Goal: Task Accomplishment & Management: Contribute content

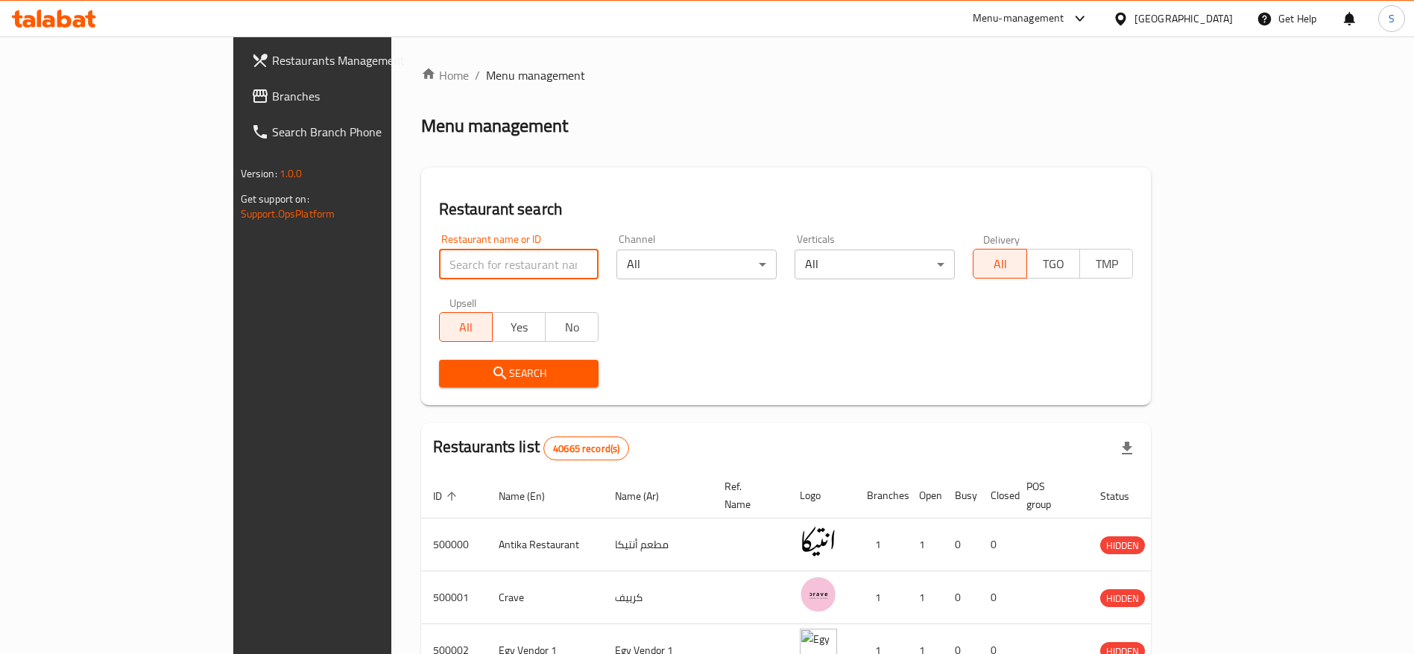
click at [459, 272] on input "search" at bounding box center [519, 265] width 160 height 30
paste input "678585"
type input "678585"
click button "Search" at bounding box center [519, 374] width 160 height 28
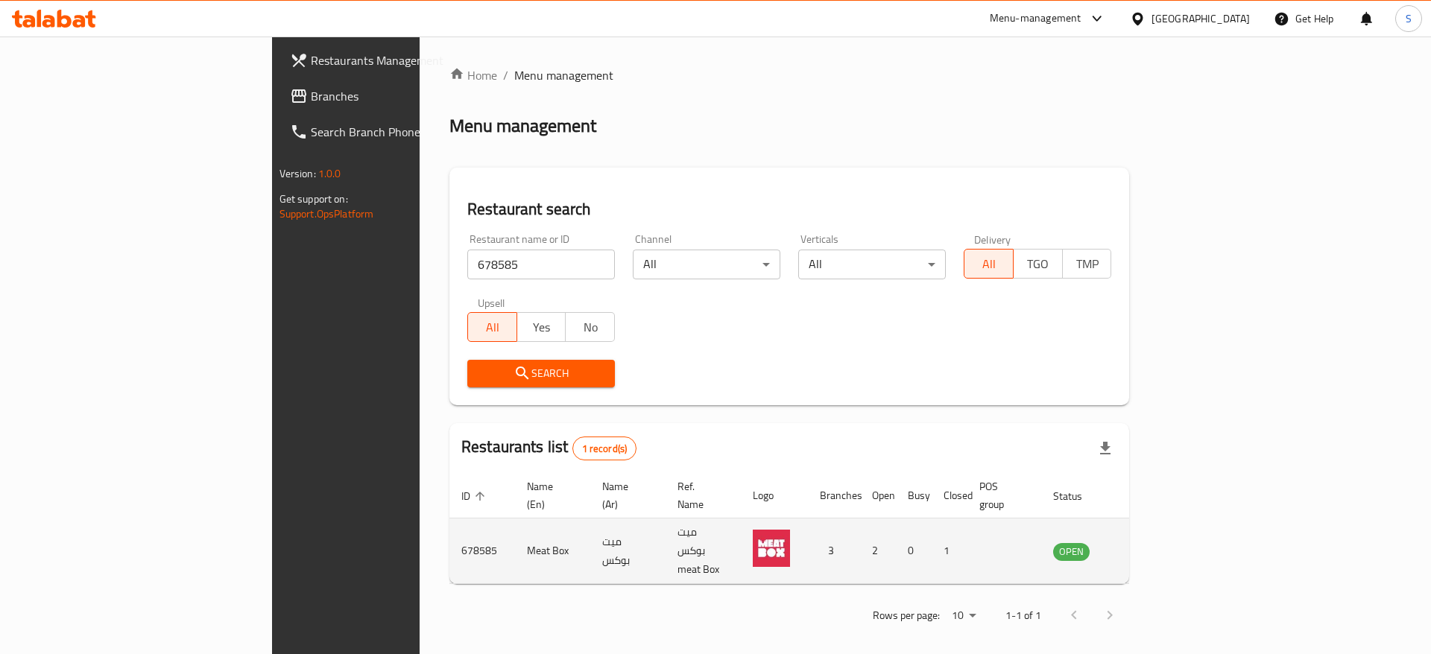
click at [1159, 542] on link "enhanced table" at bounding box center [1145, 551] width 28 height 18
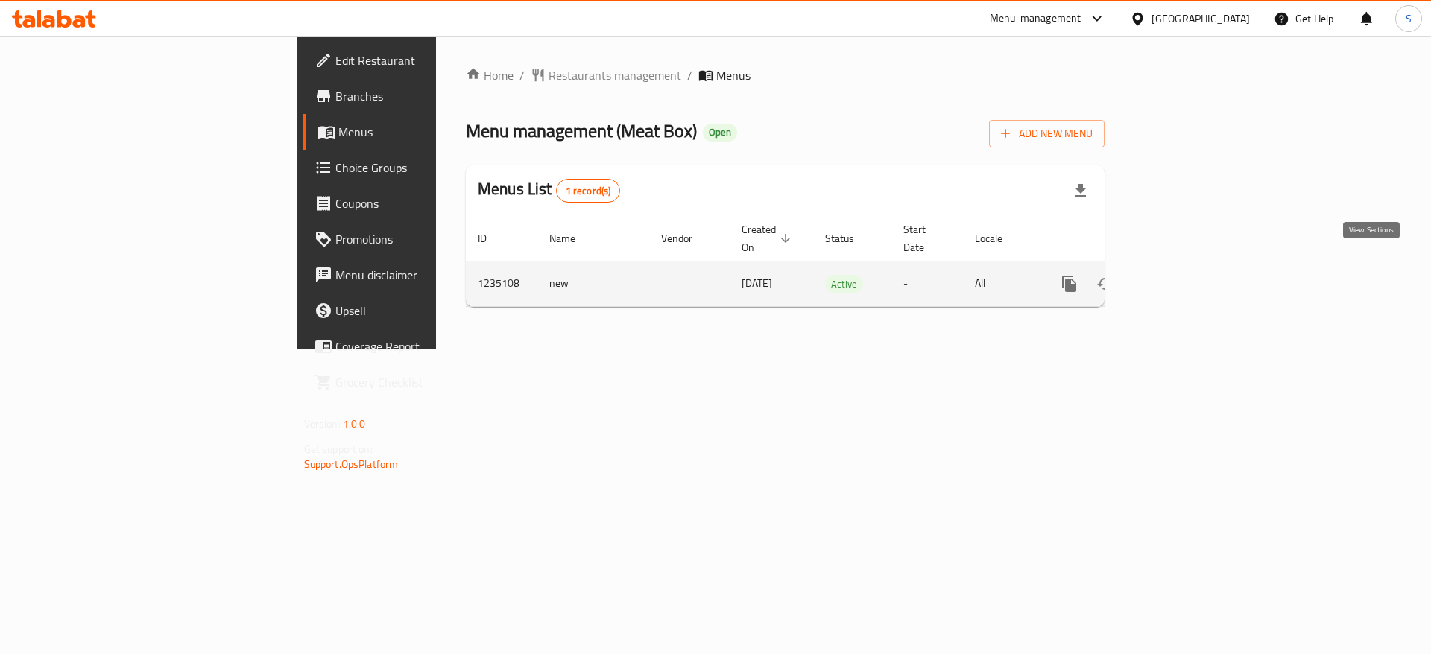
click at [1186, 275] on icon "enhanced table" at bounding box center [1177, 284] width 18 height 18
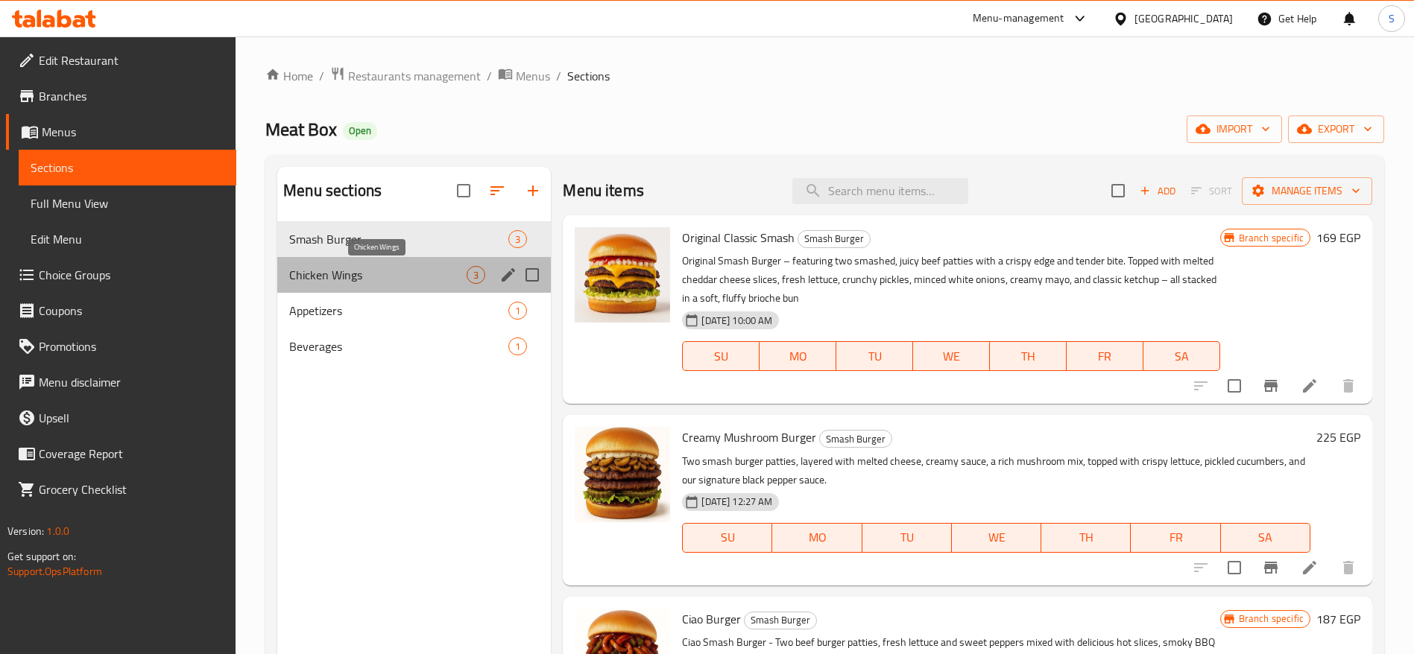
click at [314, 272] on span "Chicken Wings" at bounding box center [377, 275] width 177 height 18
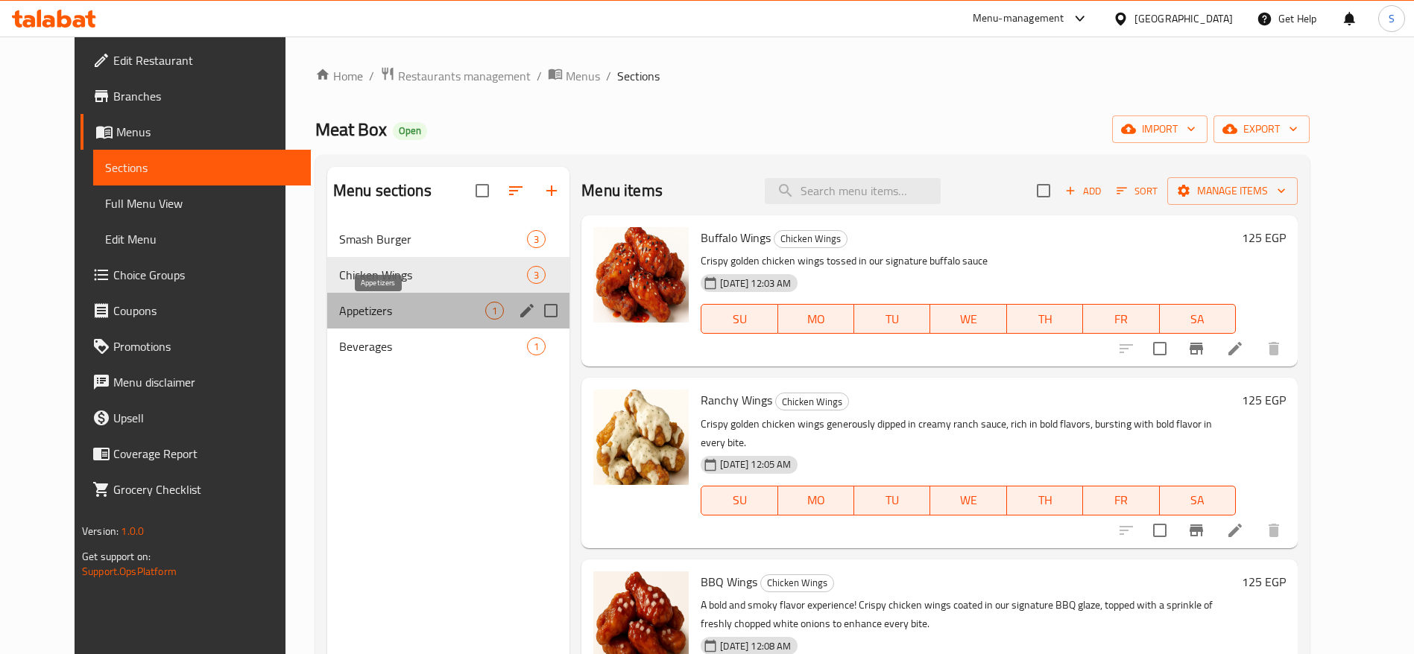
click at [339, 308] on span "Appetizers" at bounding box center [412, 311] width 146 height 18
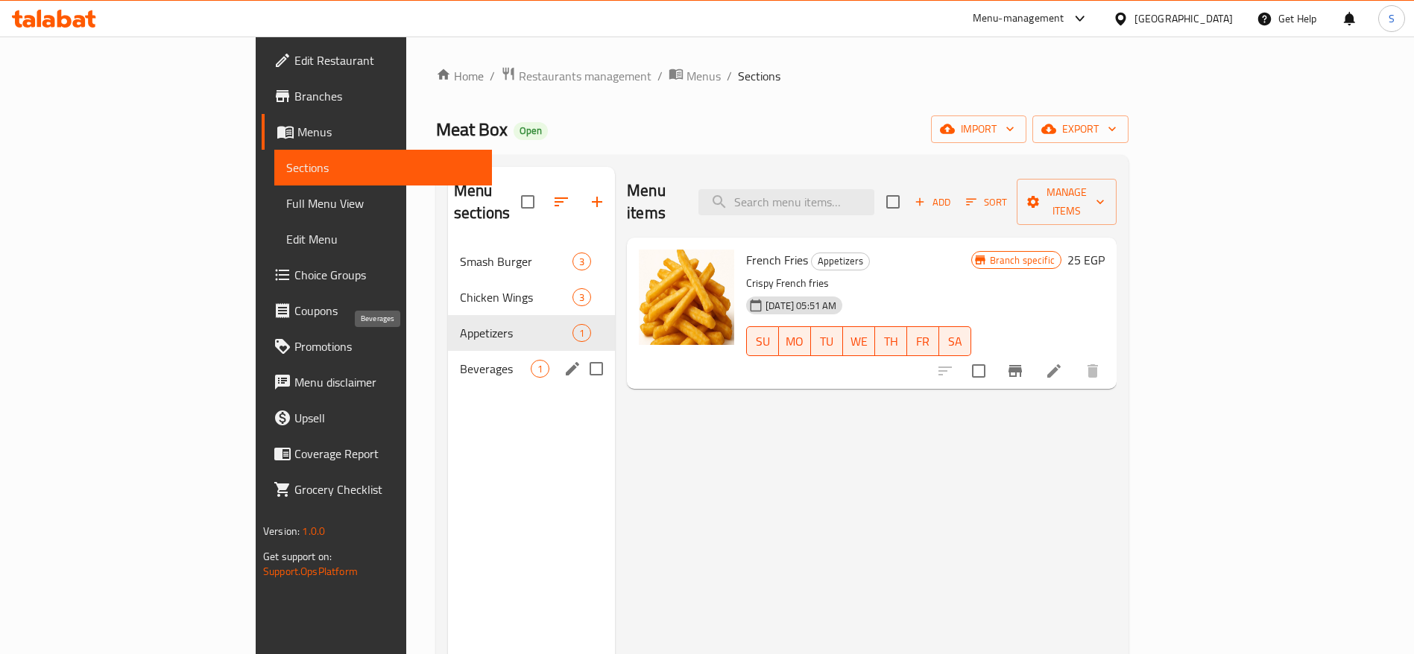
click at [460, 360] on span "Beverages" at bounding box center [495, 369] width 71 height 18
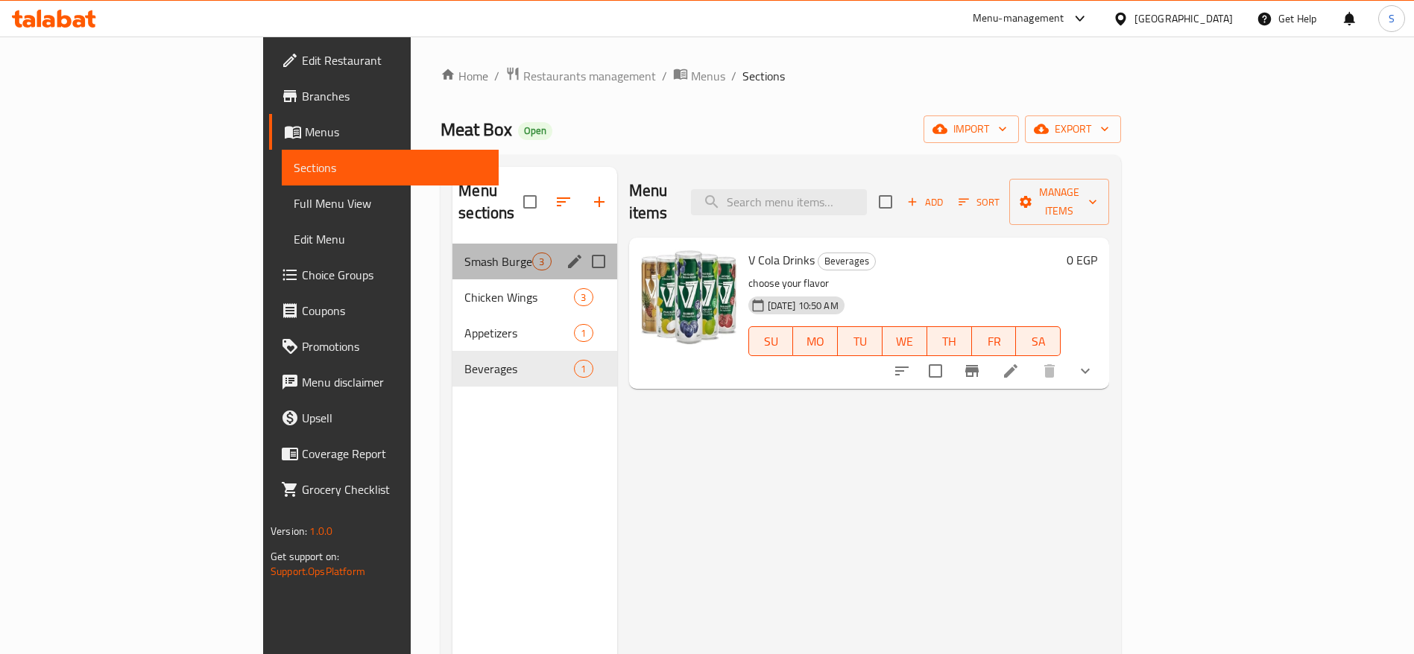
click at [452, 253] on div "Smash Burger 3" at bounding box center [534, 262] width 164 height 36
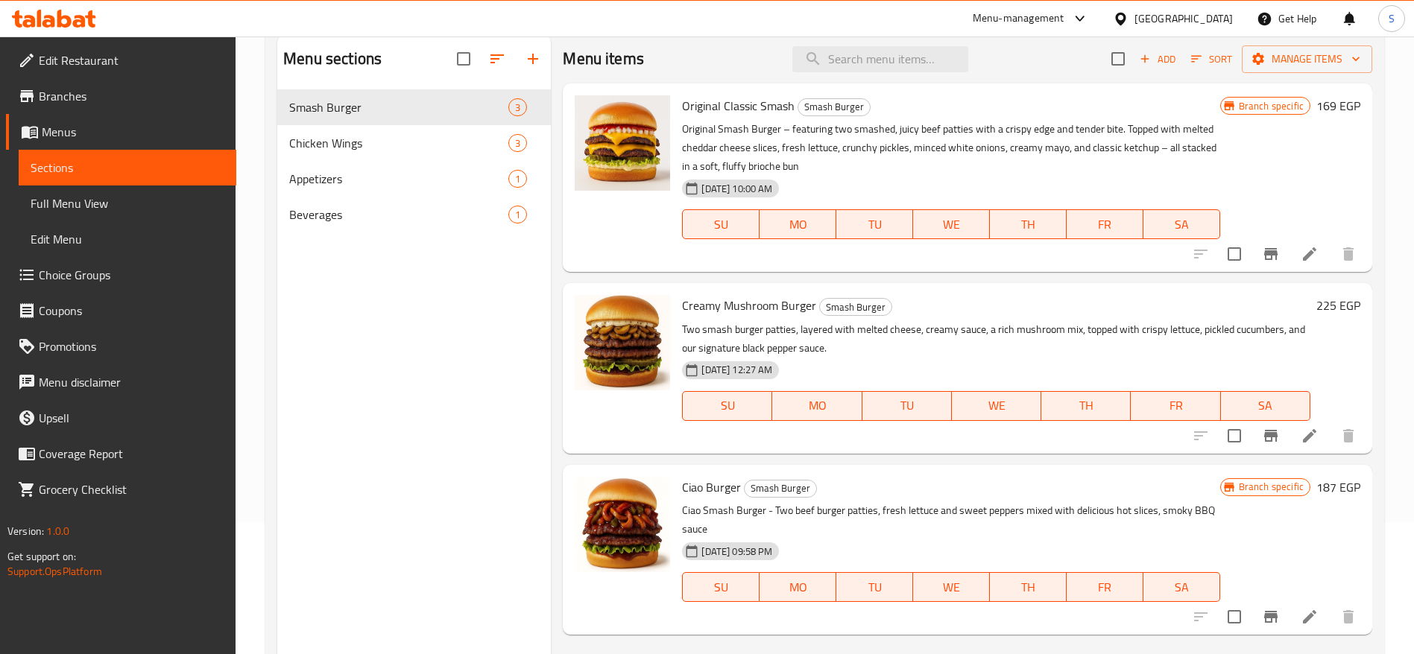
scroll to position [97, 0]
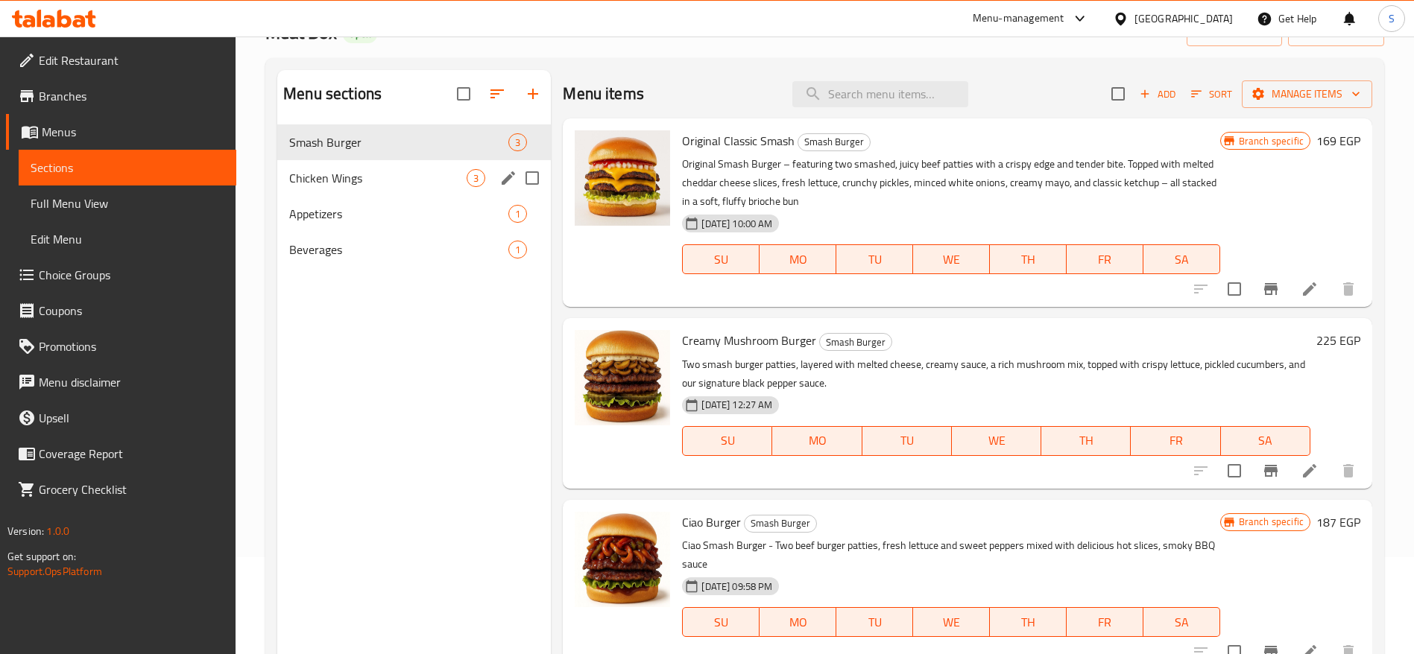
click at [368, 186] on span "Chicken Wings" at bounding box center [377, 178] width 177 height 18
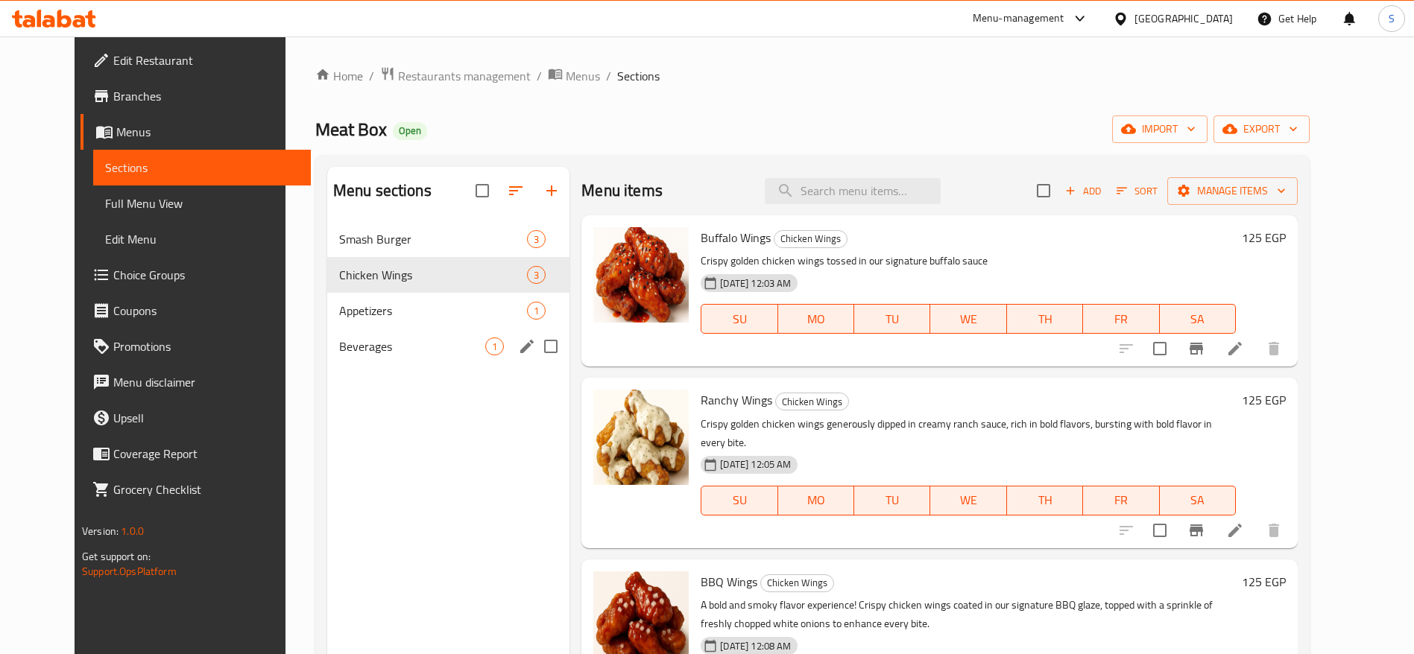
click at [339, 345] on span "Beverages" at bounding box center [412, 347] width 146 height 18
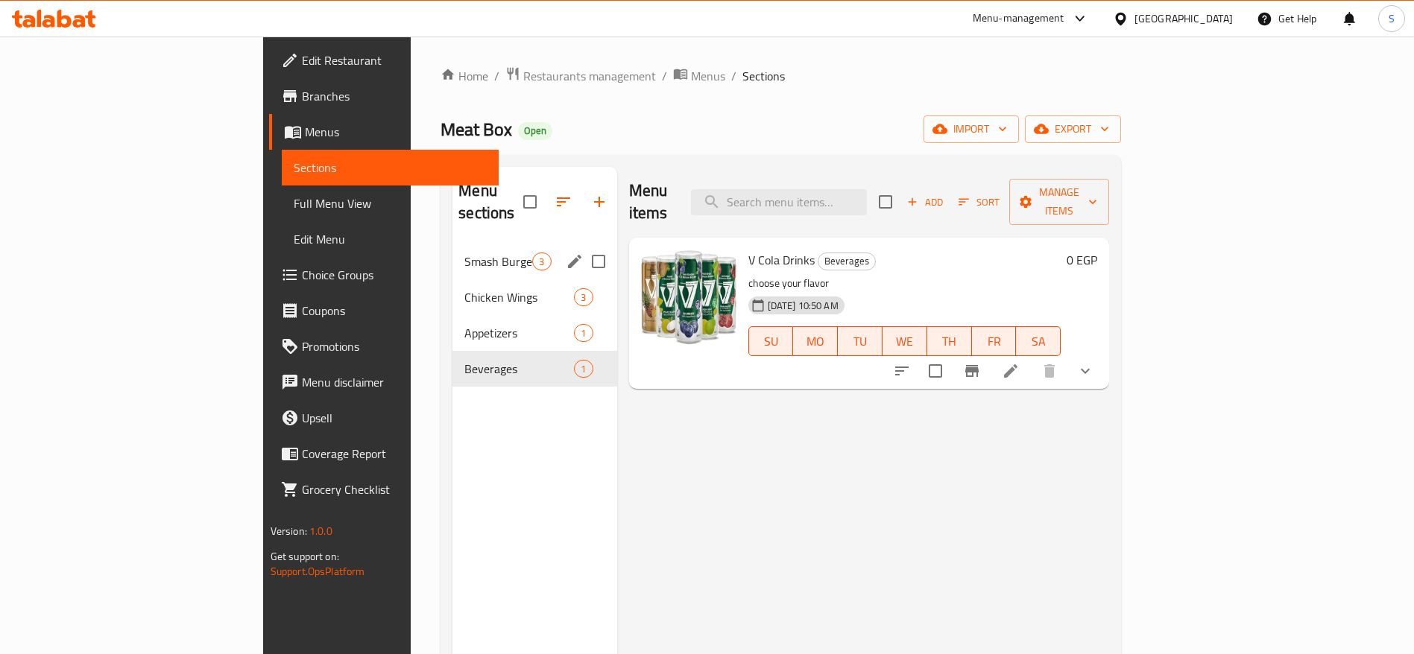
click at [452, 250] on div "Smash Burger 3" at bounding box center [534, 262] width 164 height 36
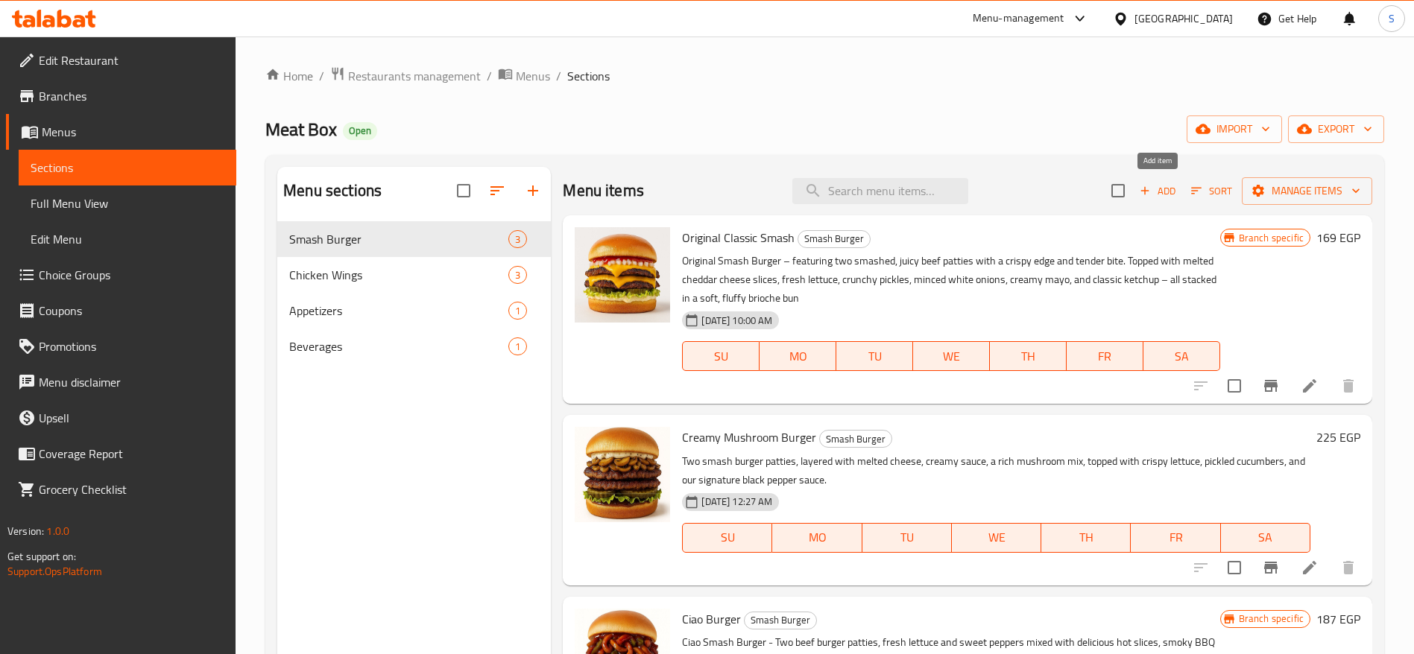
click at [1165, 194] on span "Add" at bounding box center [1157, 191] width 40 height 17
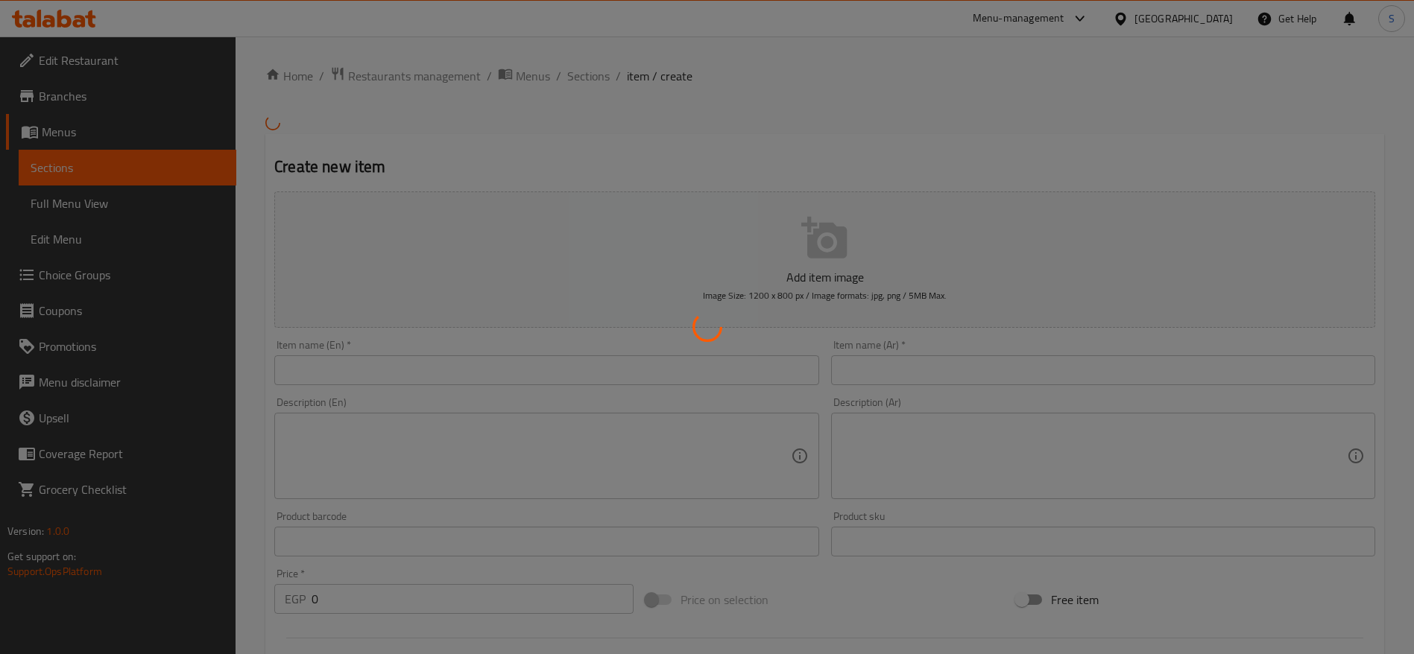
click at [423, 368] on div at bounding box center [707, 327] width 1414 height 654
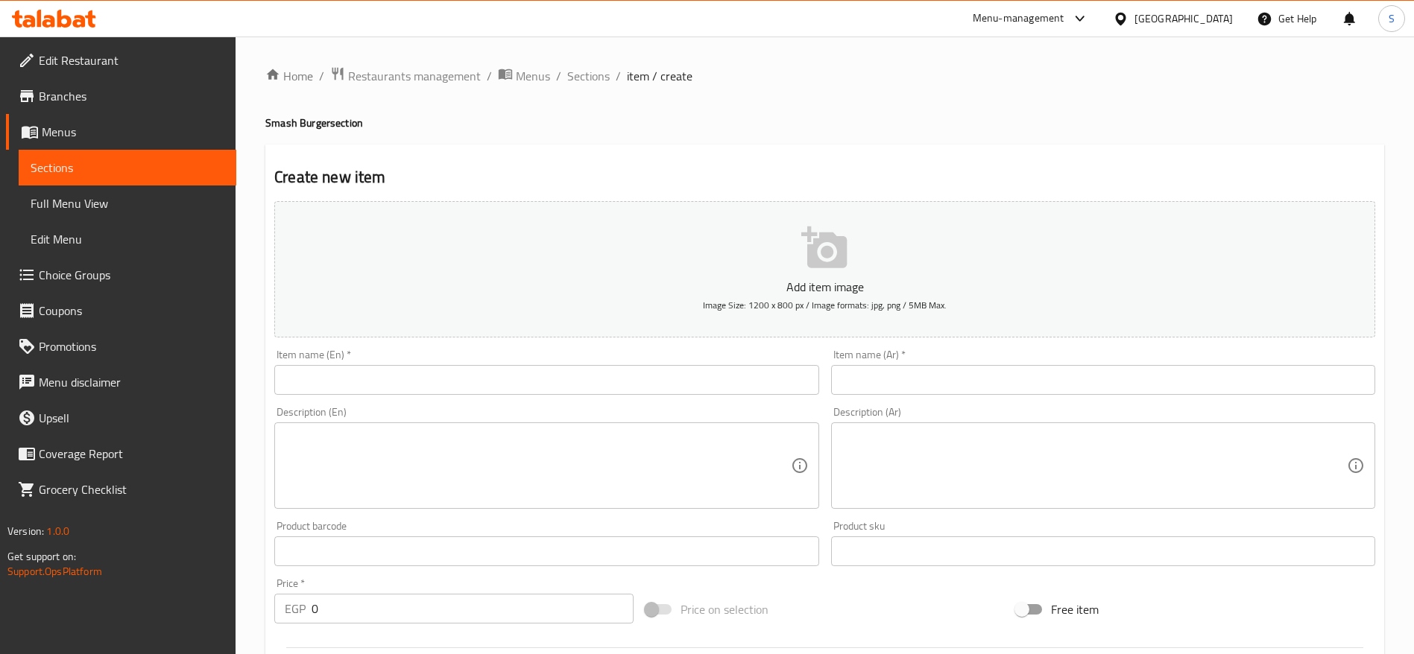
click at [423, 368] on input "text" at bounding box center [546, 380] width 544 height 30
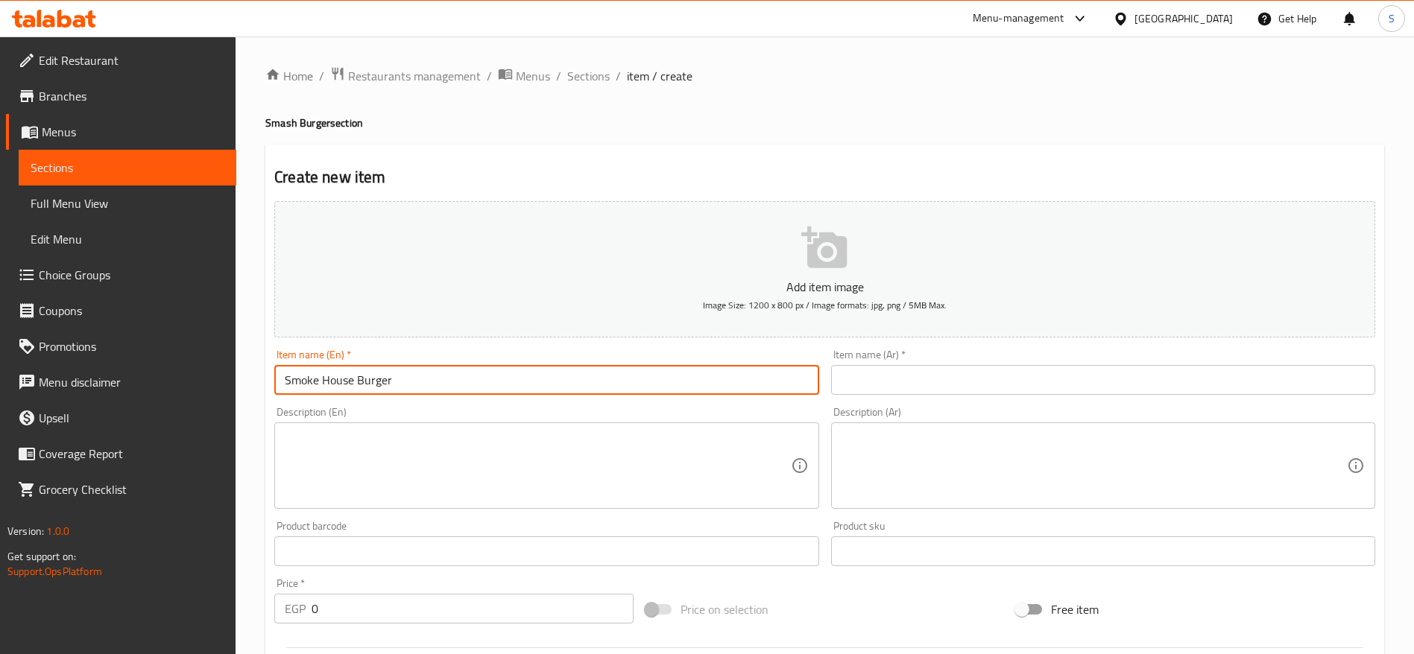
type input "Smoke House Burger"
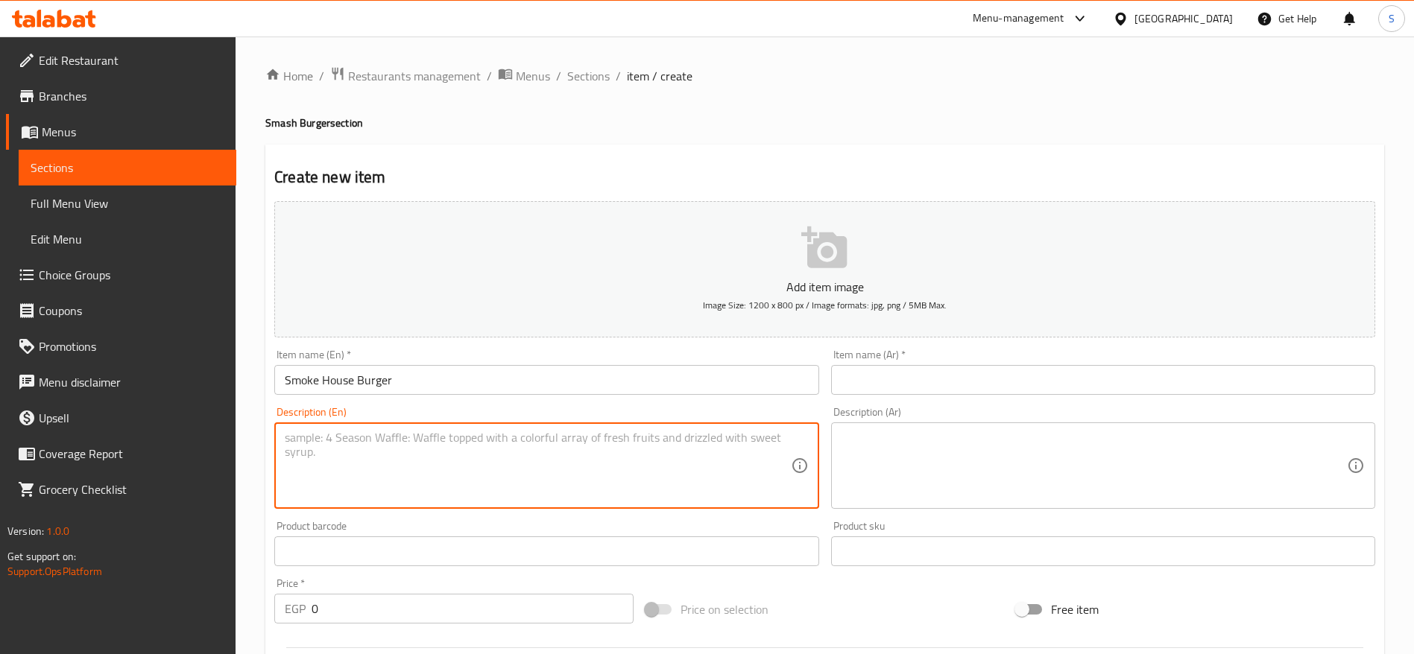
click at [449, 453] on textarea at bounding box center [537, 466] width 505 height 71
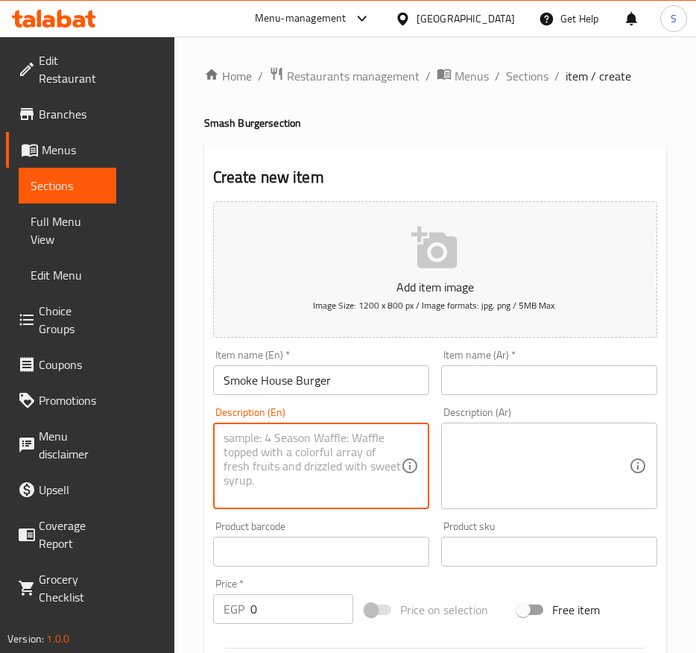
click at [297, 452] on textarea at bounding box center [312, 466] width 177 height 71
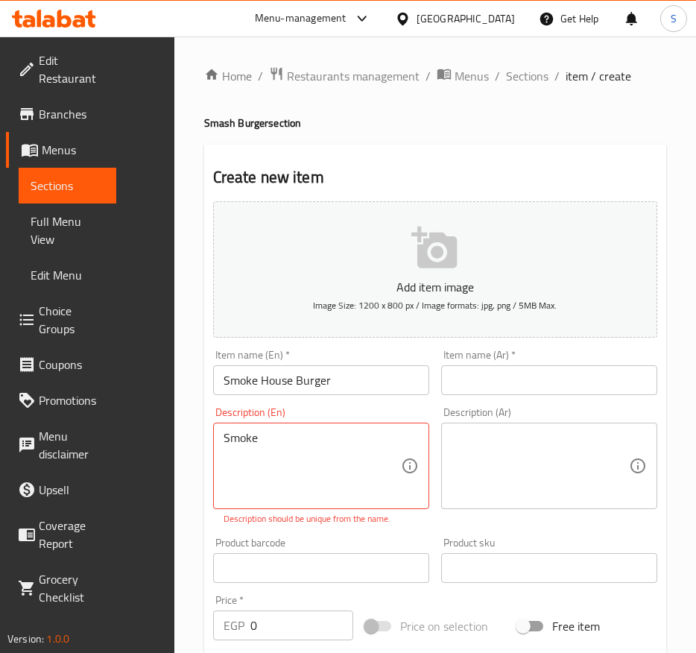
click at [273, 447] on textarea "Smoke" at bounding box center [312, 466] width 177 height 71
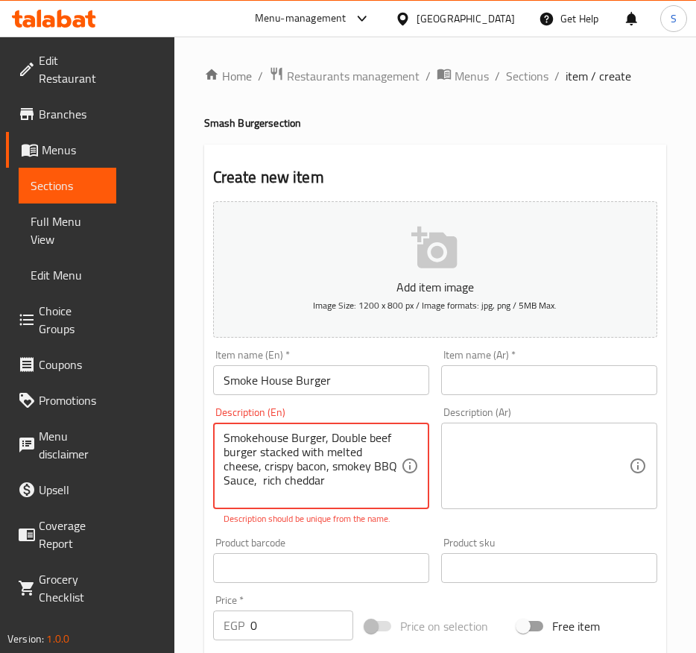
type textarea "Smokehouse Burger, Double beef burger stacked with melted cheese, crispy bacon,…"
click at [485, 484] on textarea at bounding box center [540, 466] width 177 height 71
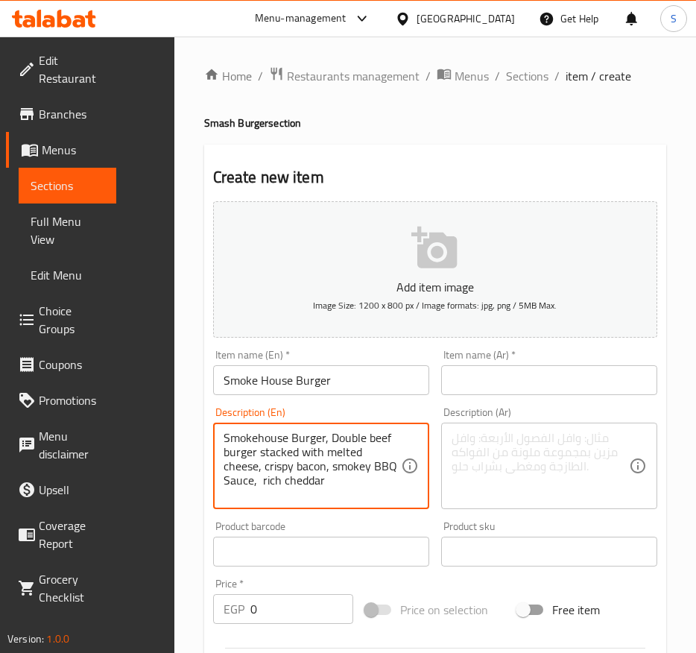
drag, startPoint x: 305, startPoint y: 490, endPoint x: 169, endPoint y: 408, distance: 158.1
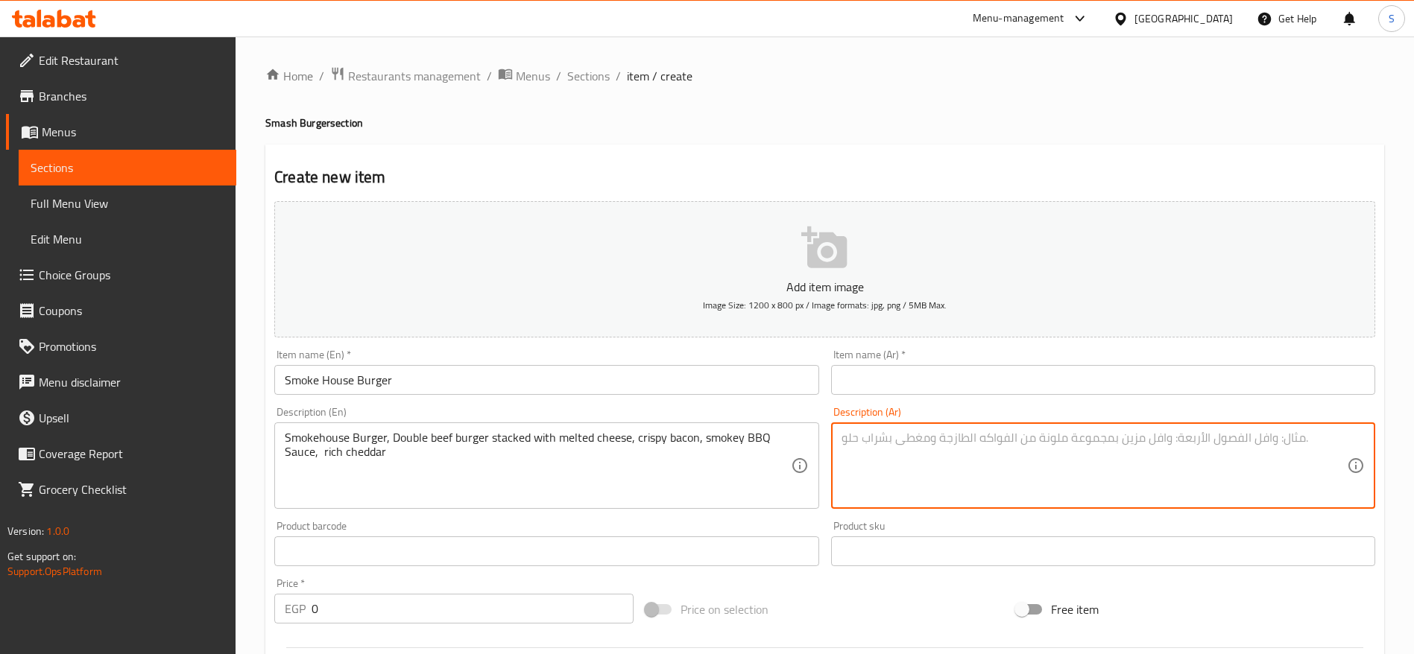
click at [876, 456] on textarea at bounding box center [1093, 466] width 505 height 71
paste textarea "برجر سموك هاوس، برجر لحم بقري مزدوج محشو بالجبن الذائب، لحم مقدد مقرمش، صلصة با…"
type textarea "برجر سموك هاوس، برجر لحم بقري مزدوج محشو بالجبن الذائب، لحم مقدد مقرمش، صلصة با…"
click at [507, 381] on input "Smoke House Burger" at bounding box center [546, 380] width 544 height 30
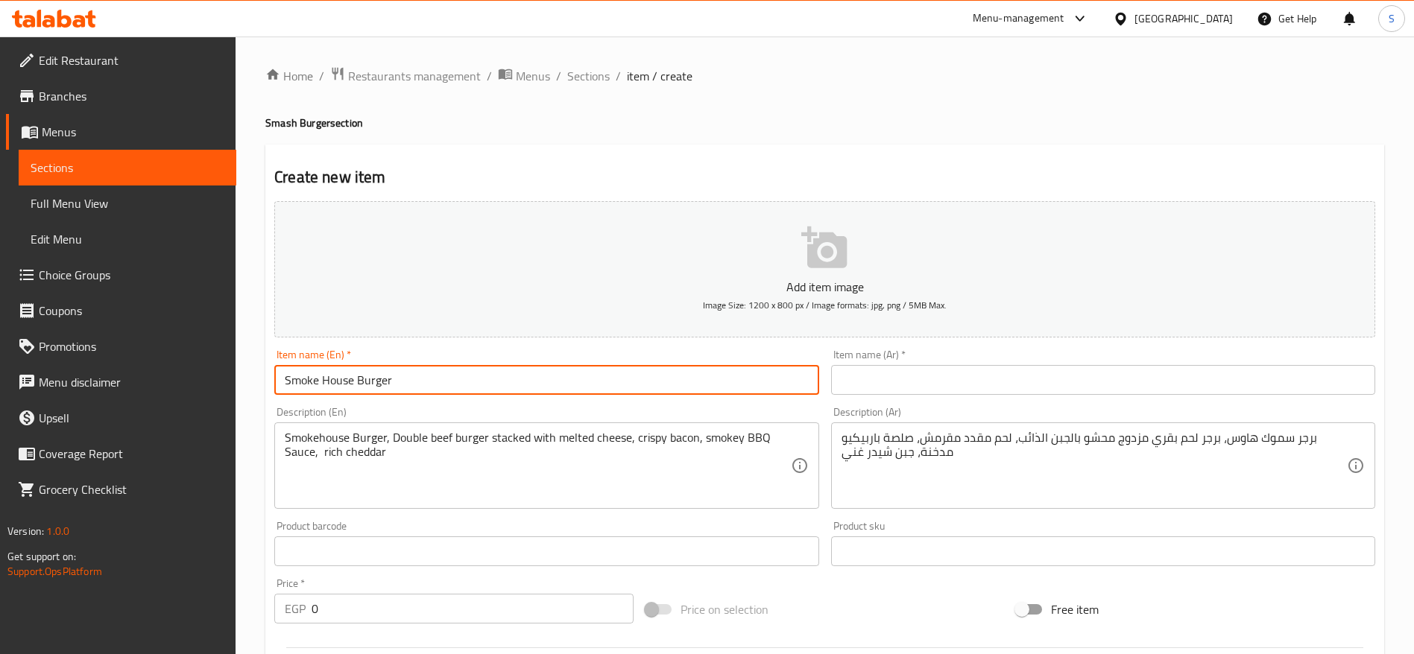
click at [507, 381] on input "Smoke House Burger" at bounding box center [546, 380] width 544 height 30
click at [908, 370] on input "text" at bounding box center [1103, 380] width 544 height 30
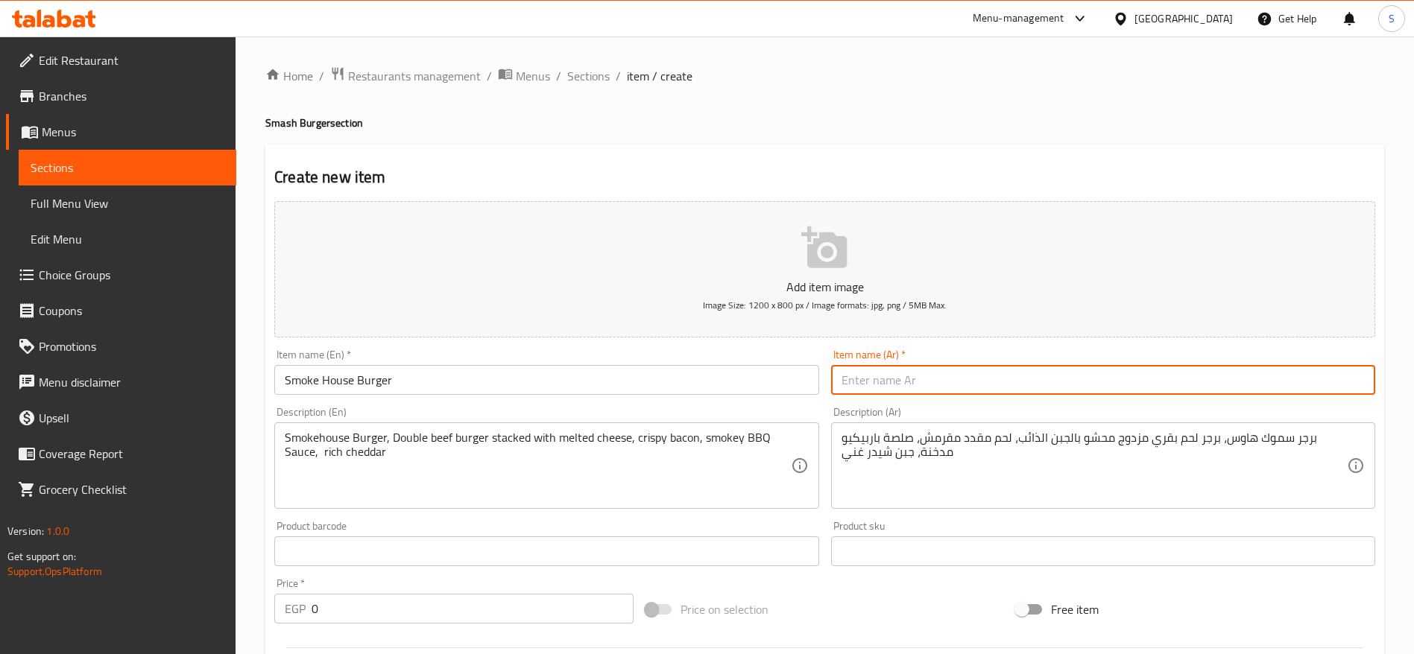
paste input "سموك هاوس برجر"
type input "سموك هاوس برجر"
click at [803, 257] on icon "button" at bounding box center [825, 248] width 48 height 48
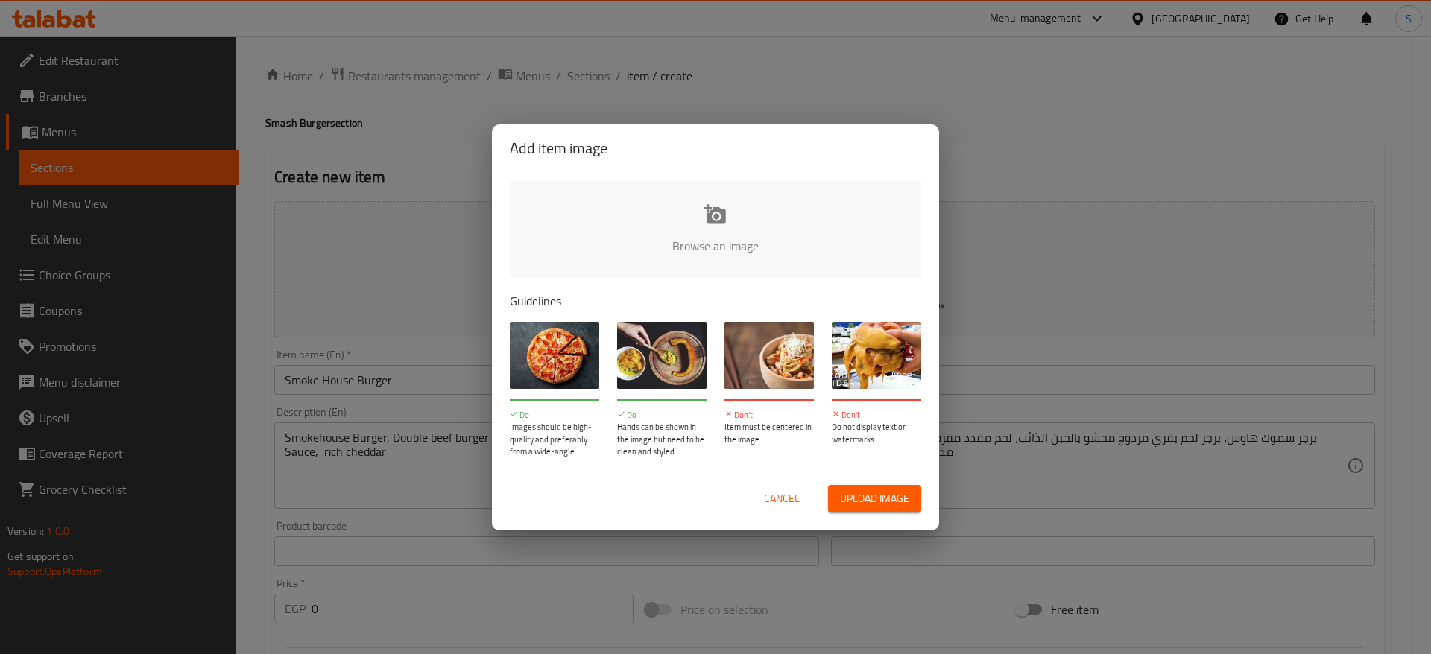
click at [888, 496] on span "Upload image" at bounding box center [874, 499] width 69 height 19
type input "C:\fakepath\WhatsApp Image [DATE] 11.18.44 PM.jpeg"
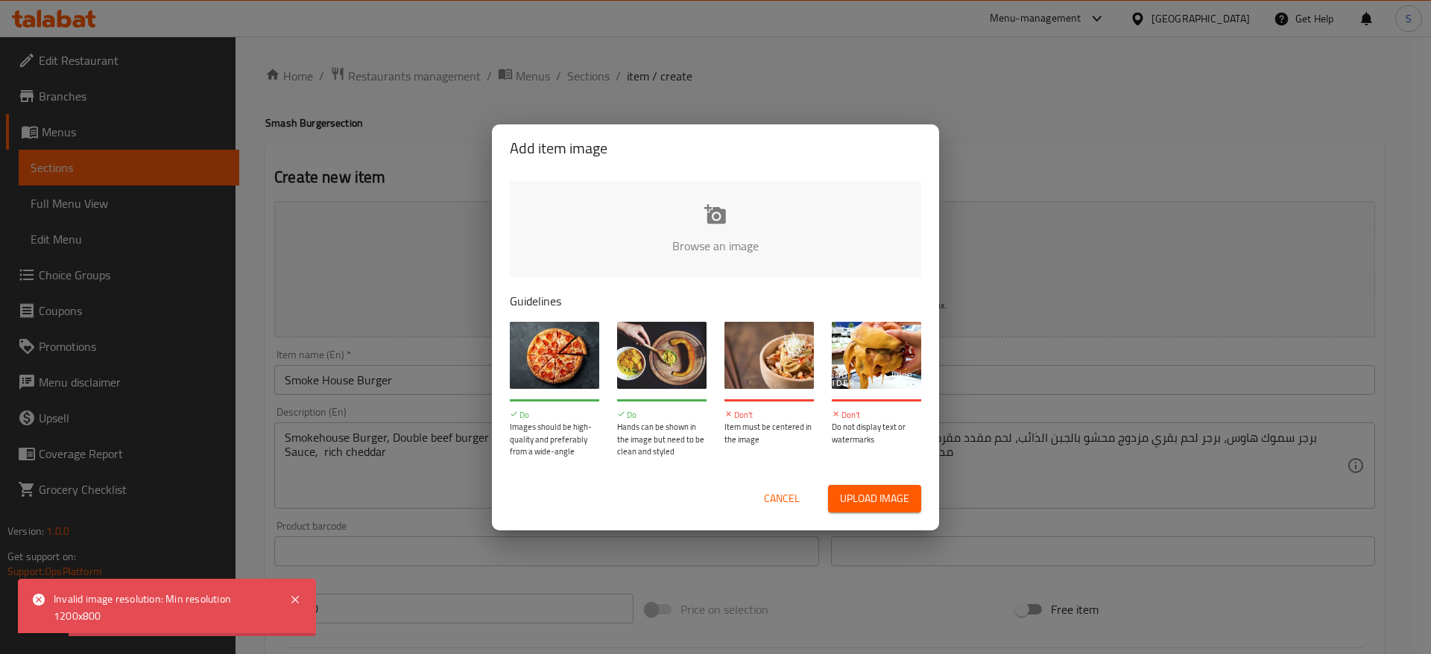
click at [777, 502] on span "Cancel" at bounding box center [782, 499] width 36 height 19
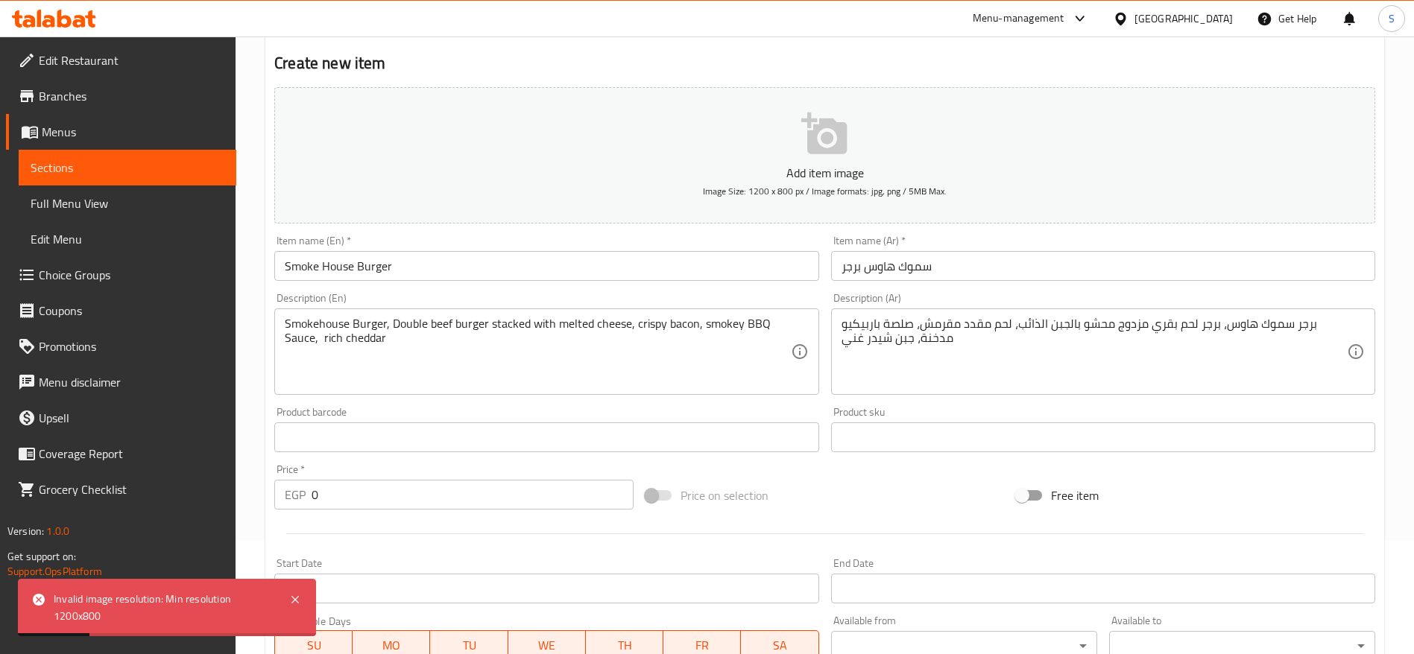
scroll to position [224, 0]
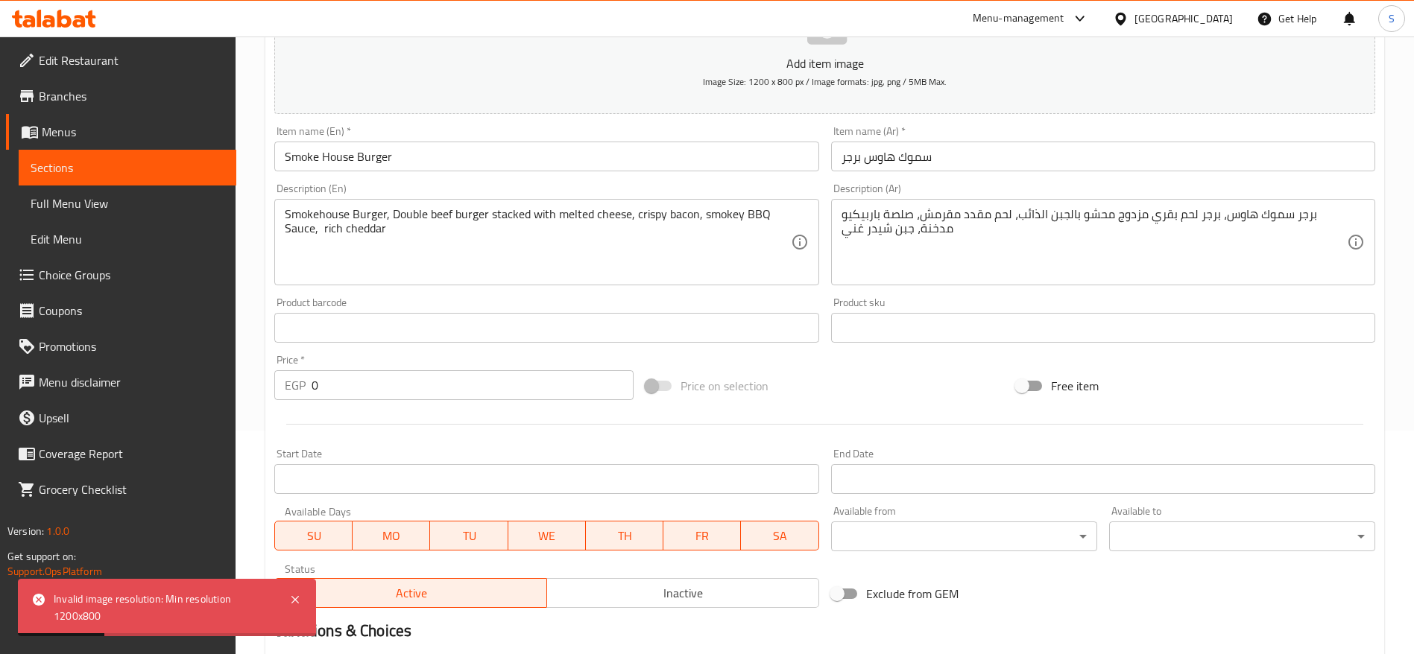
click at [394, 376] on input "0" at bounding box center [472, 385] width 322 height 30
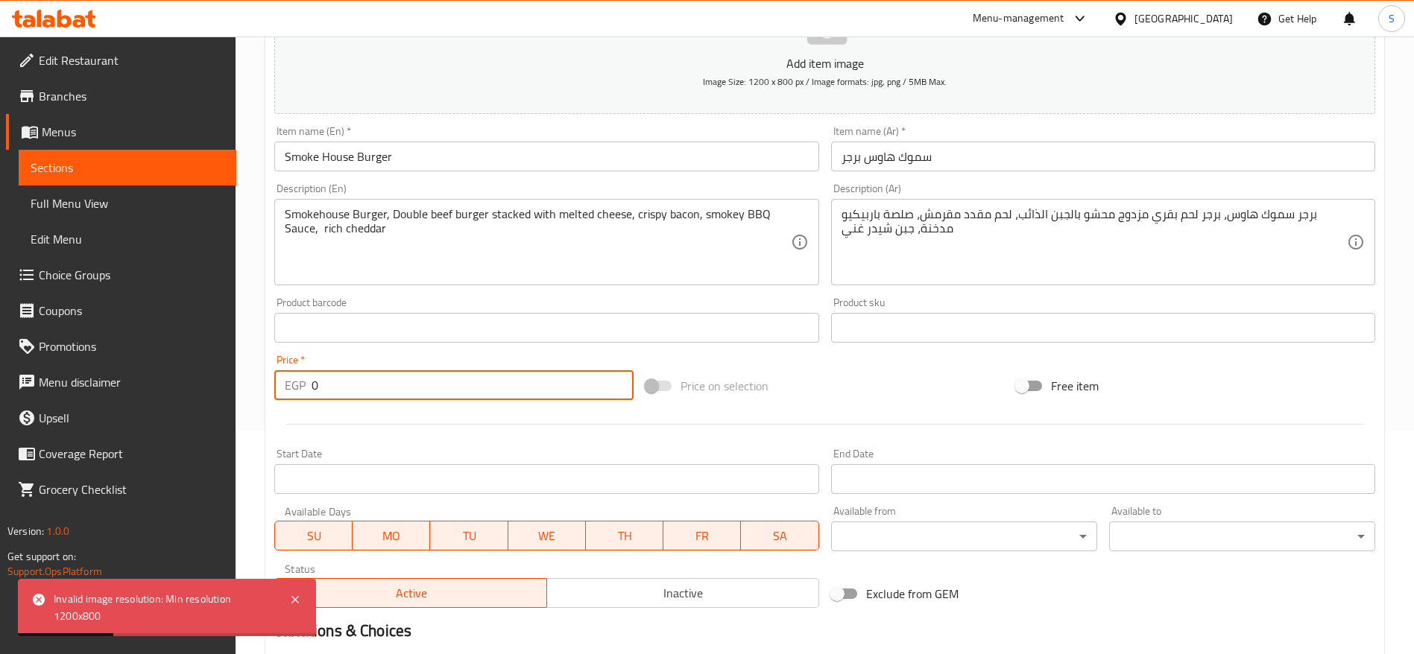
click at [394, 376] on input "0" at bounding box center [472, 385] width 322 height 30
type input "200"
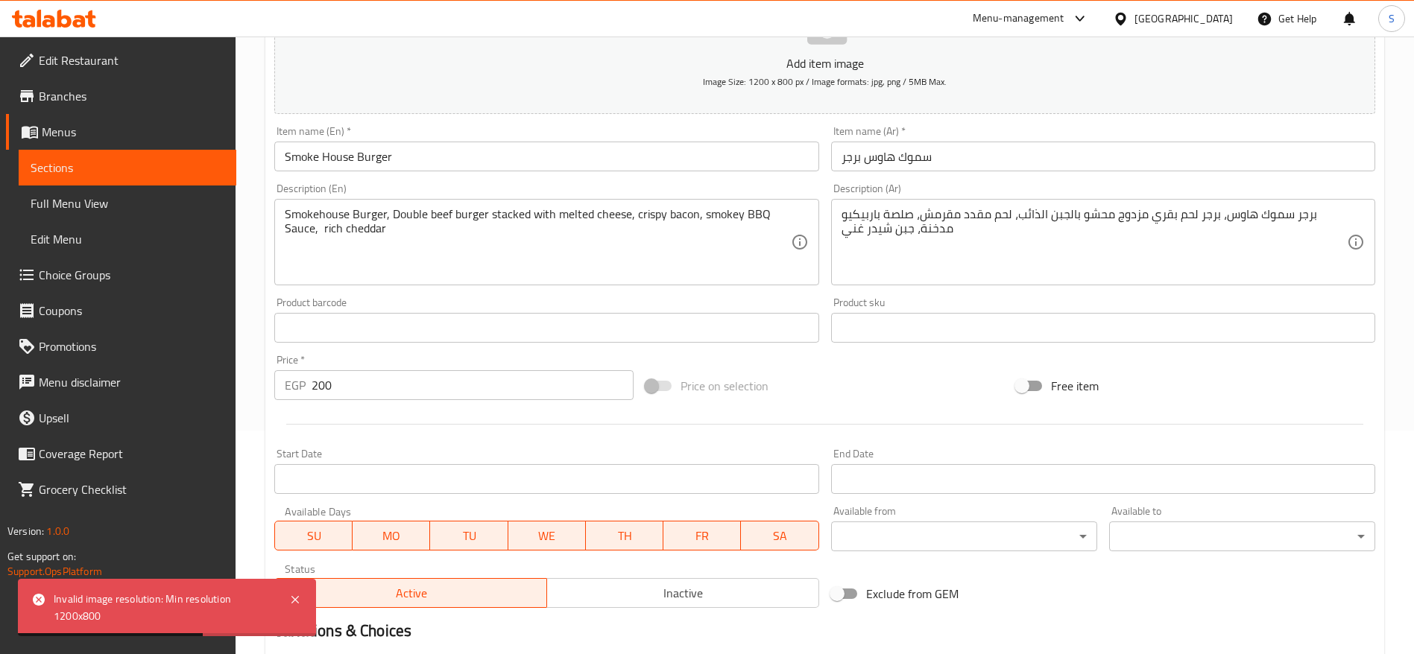
click at [879, 394] on div "Price on selection" at bounding box center [824, 386] width 371 height 40
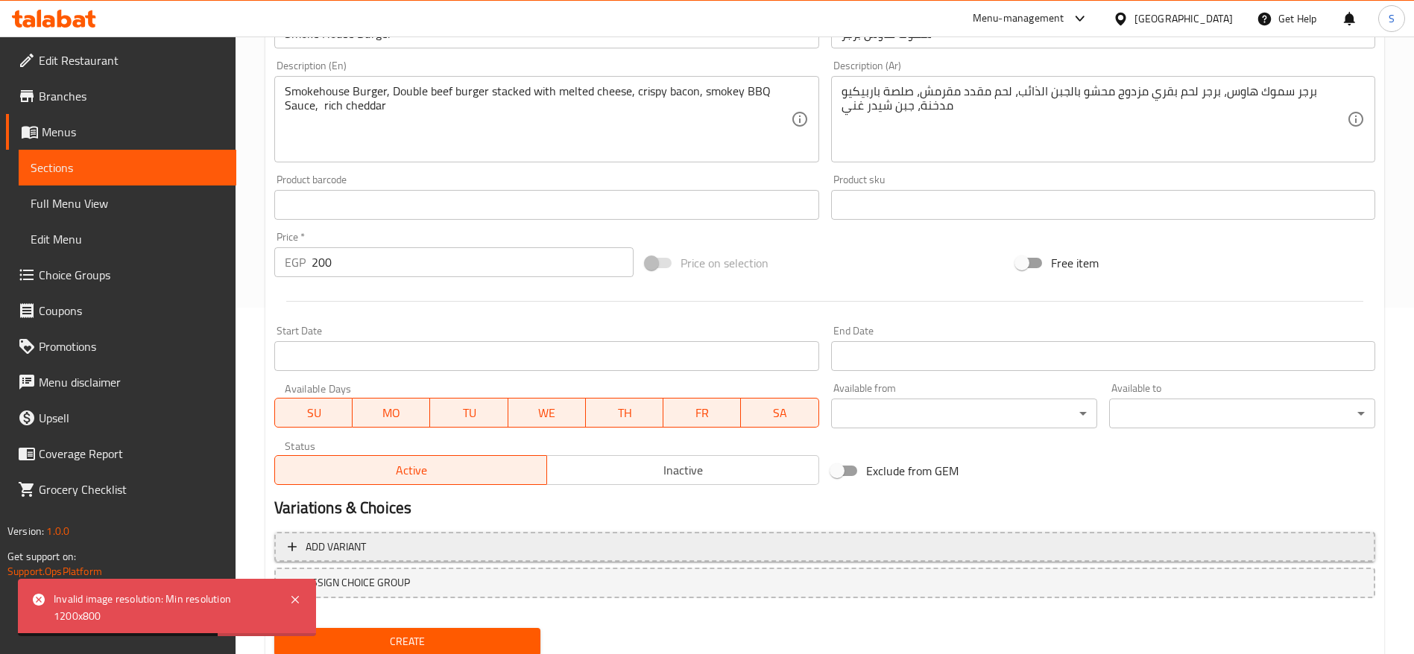
scroll to position [399, 0]
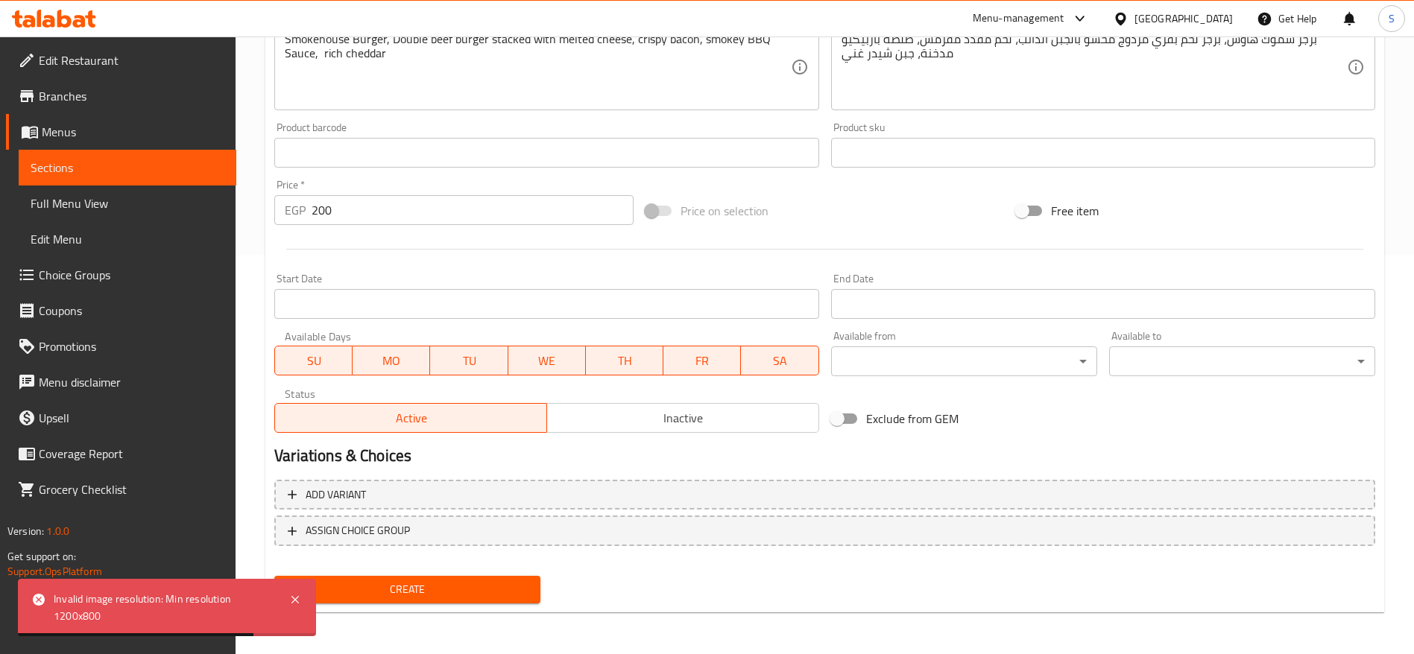
click at [618, 402] on div "Active Inactive" at bounding box center [546, 410] width 544 height 45
click at [613, 421] on span "Inactive" at bounding box center [683, 419] width 260 height 22
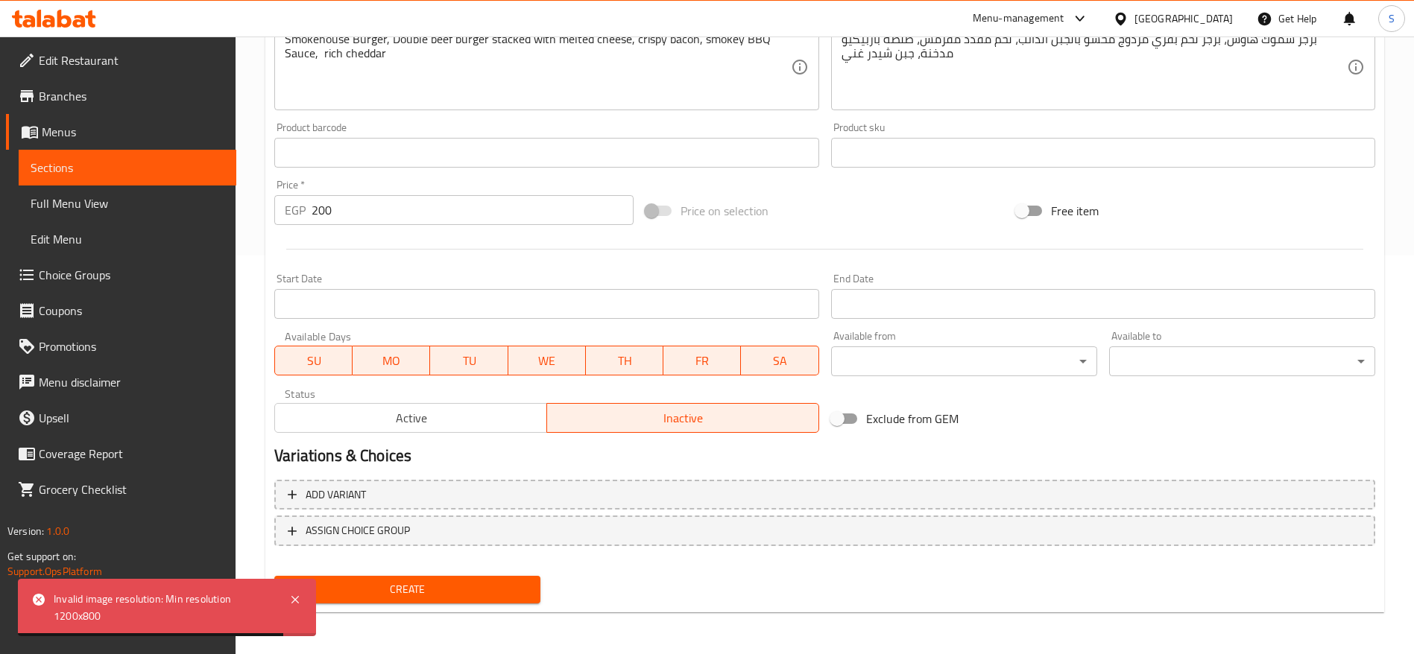
click at [468, 589] on span "Create" at bounding box center [407, 589] width 242 height 19
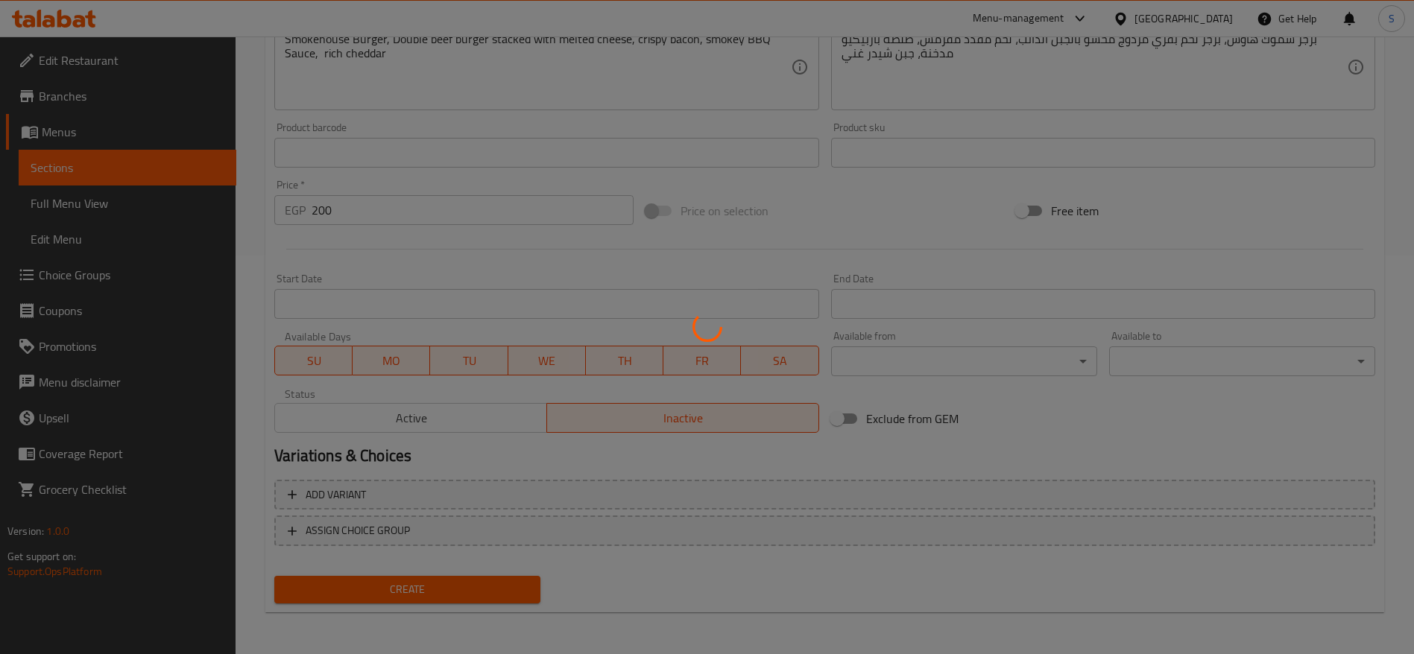
type input "0"
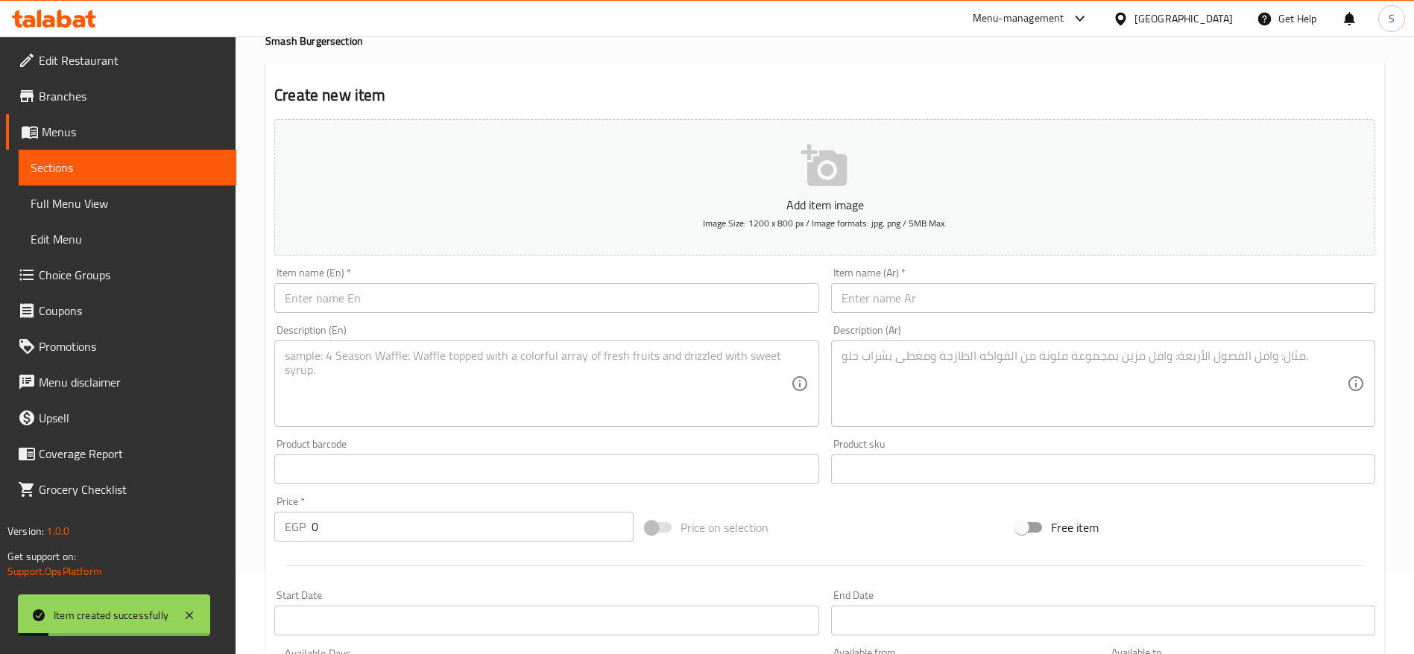
scroll to position [0, 0]
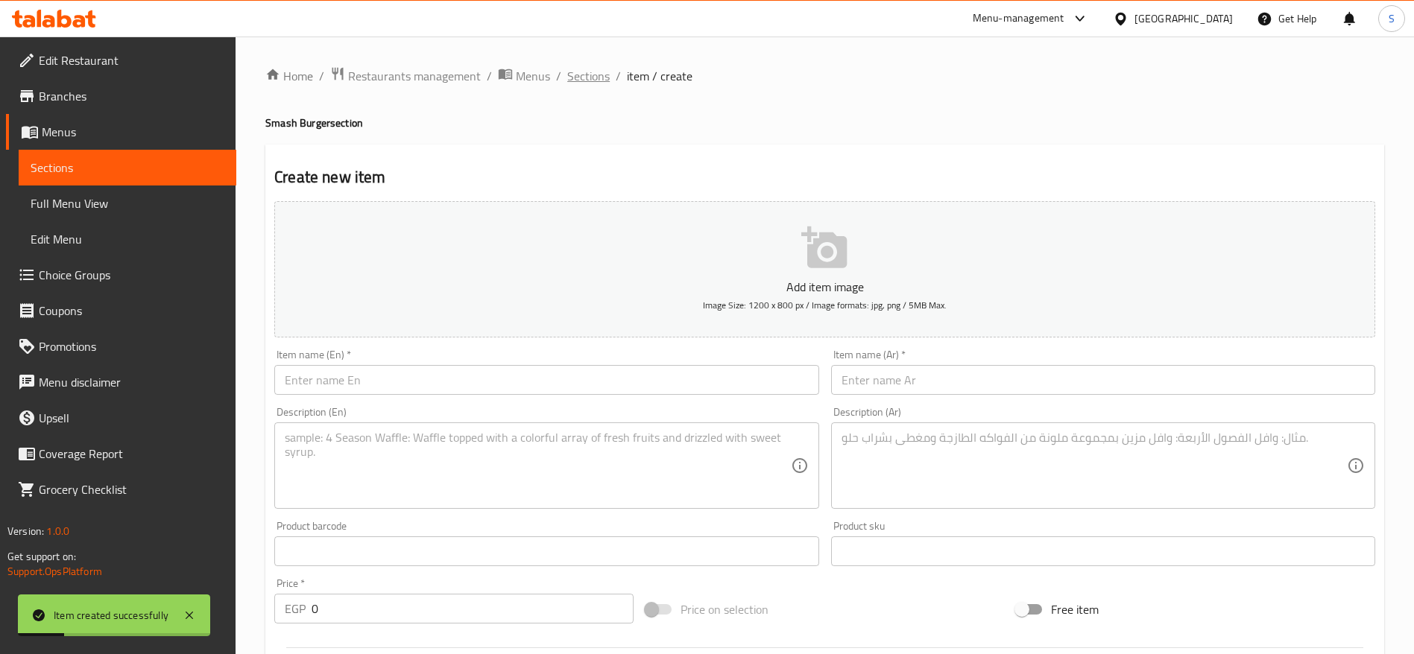
click at [598, 73] on span "Sections" at bounding box center [588, 76] width 42 height 18
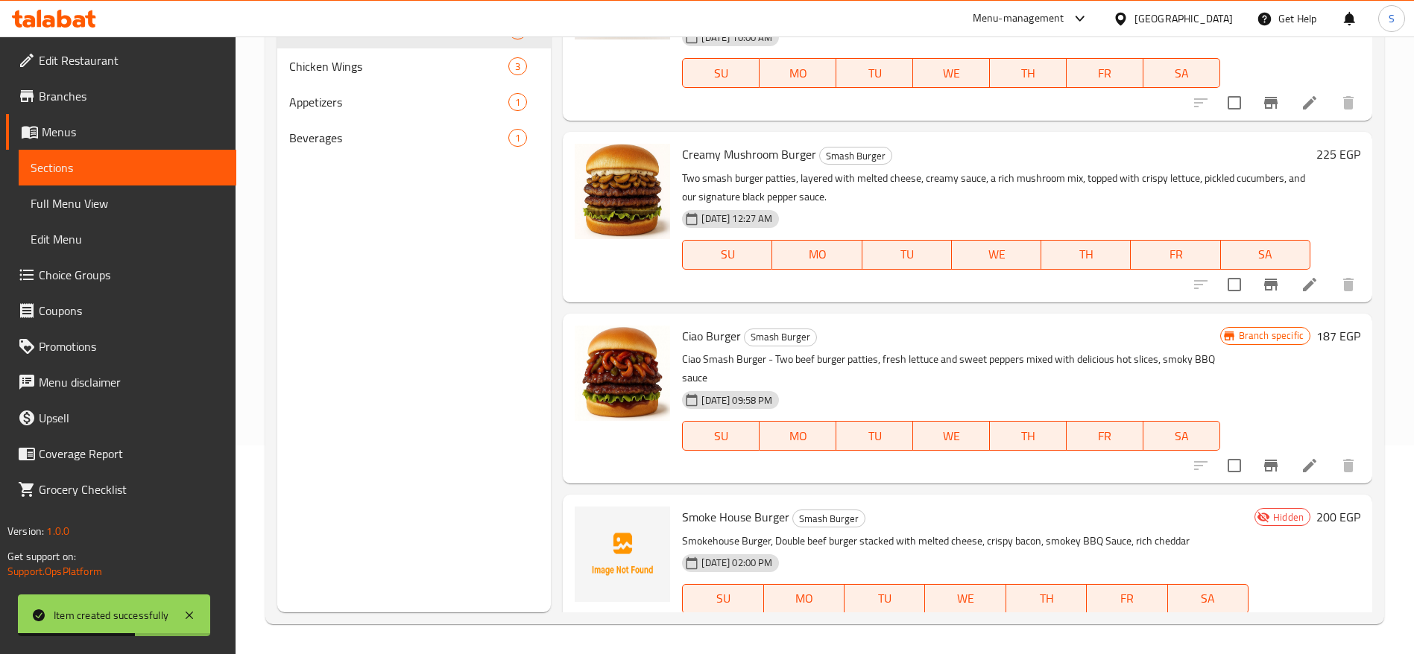
scroll to position [109, 0]
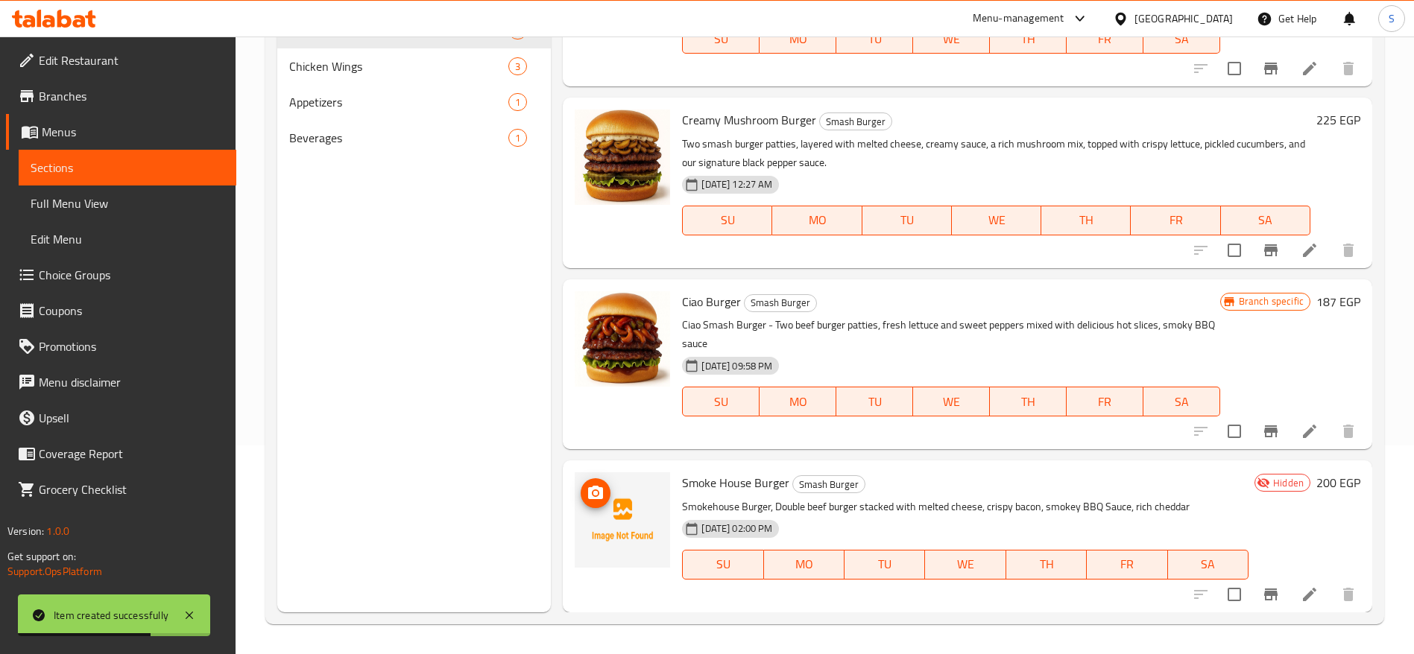
click at [595, 494] on circle "upload picture" at bounding box center [595, 493] width 4 height 4
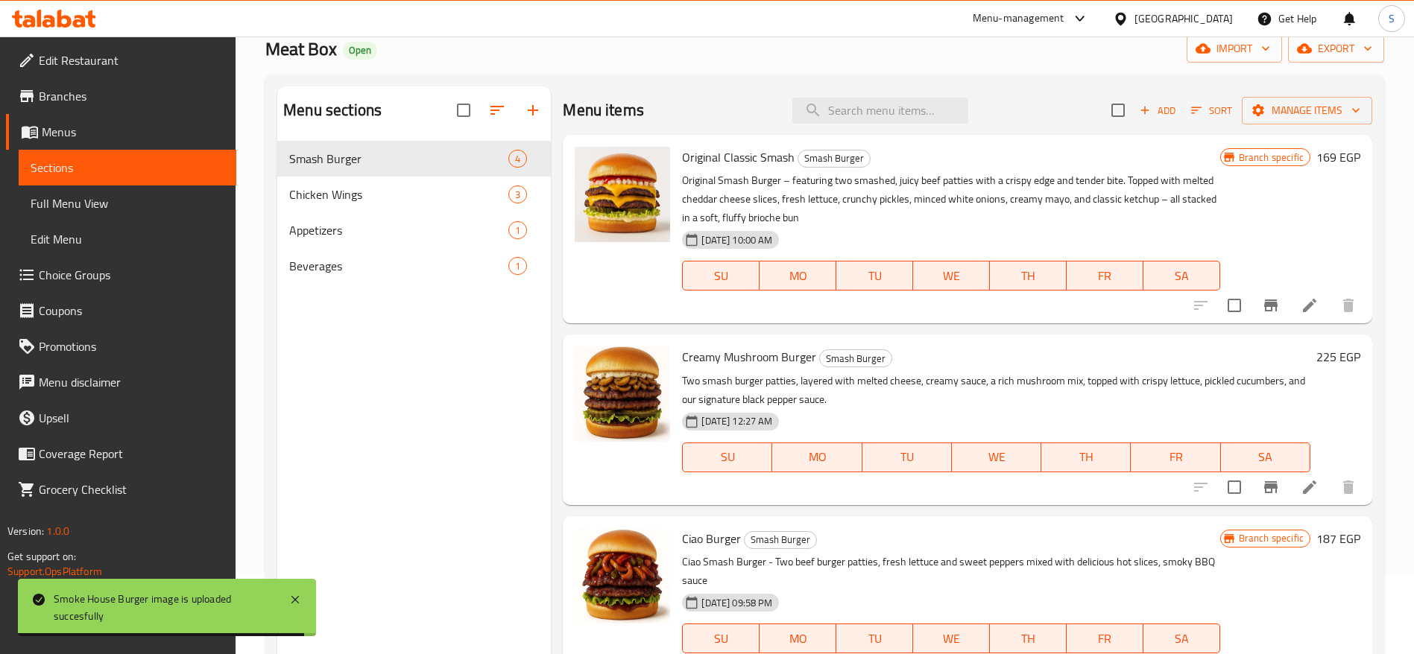
scroll to position [0, 0]
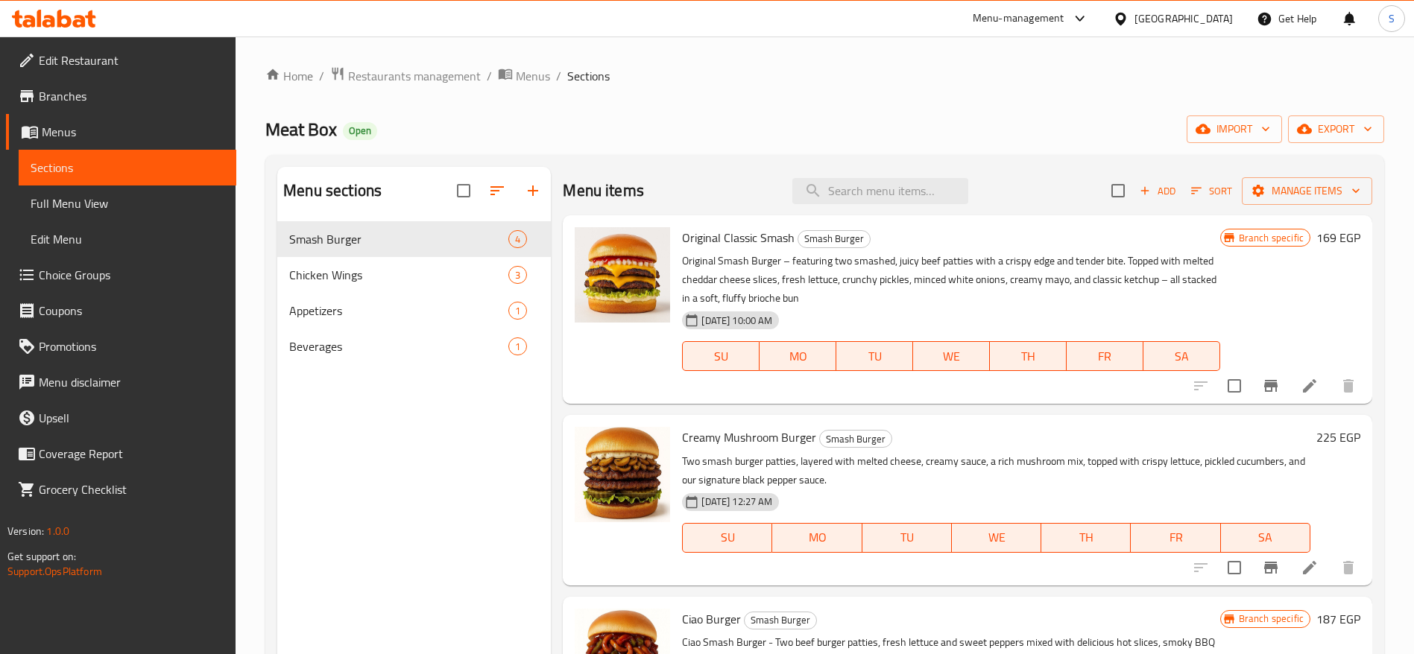
click at [603, 149] on div "Home / Restaurants management / Menus / Sections Meat Box Open import export Me…" at bounding box center [824, 449] width 1119 height 767
click at [552, 134] on div "Meat Box Open import export" at bounding box center [824, 130] width 1119 height 28
click at [171, 59] on span "Edit Restaurant" at bounding box center [132, 60] width 186 height 18
